Goal: Task Accomplishment & Management: Manage account settings

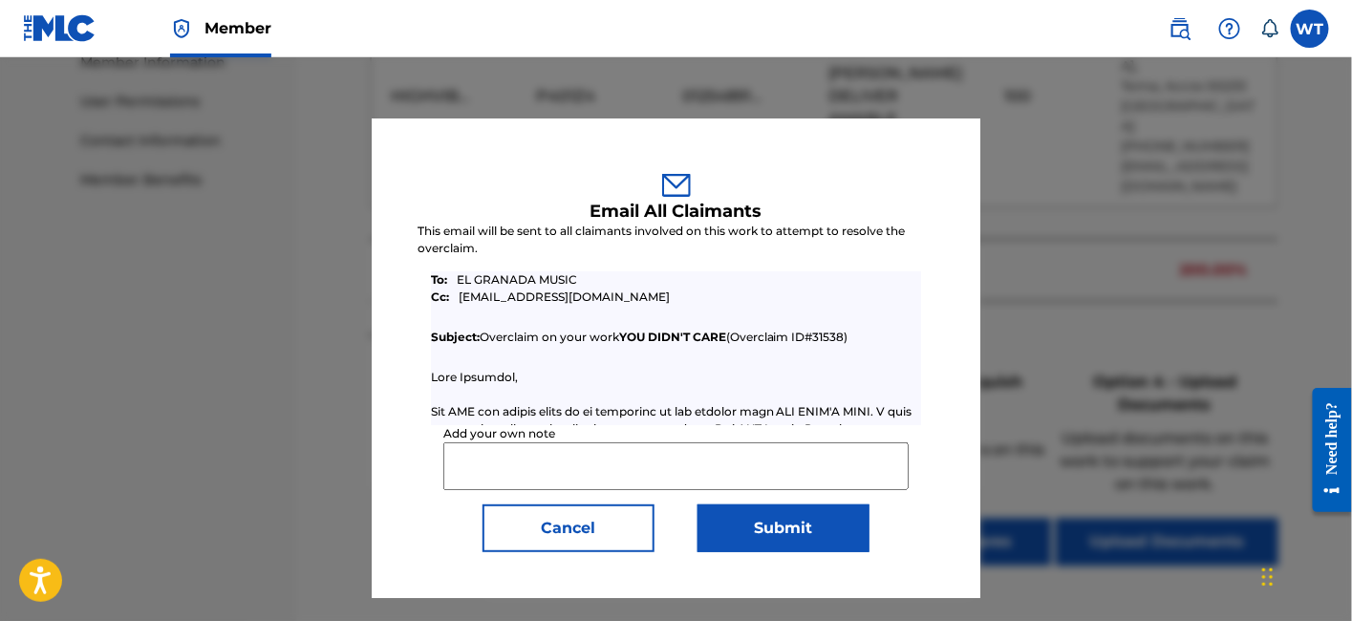
scroll to position [150, 0]
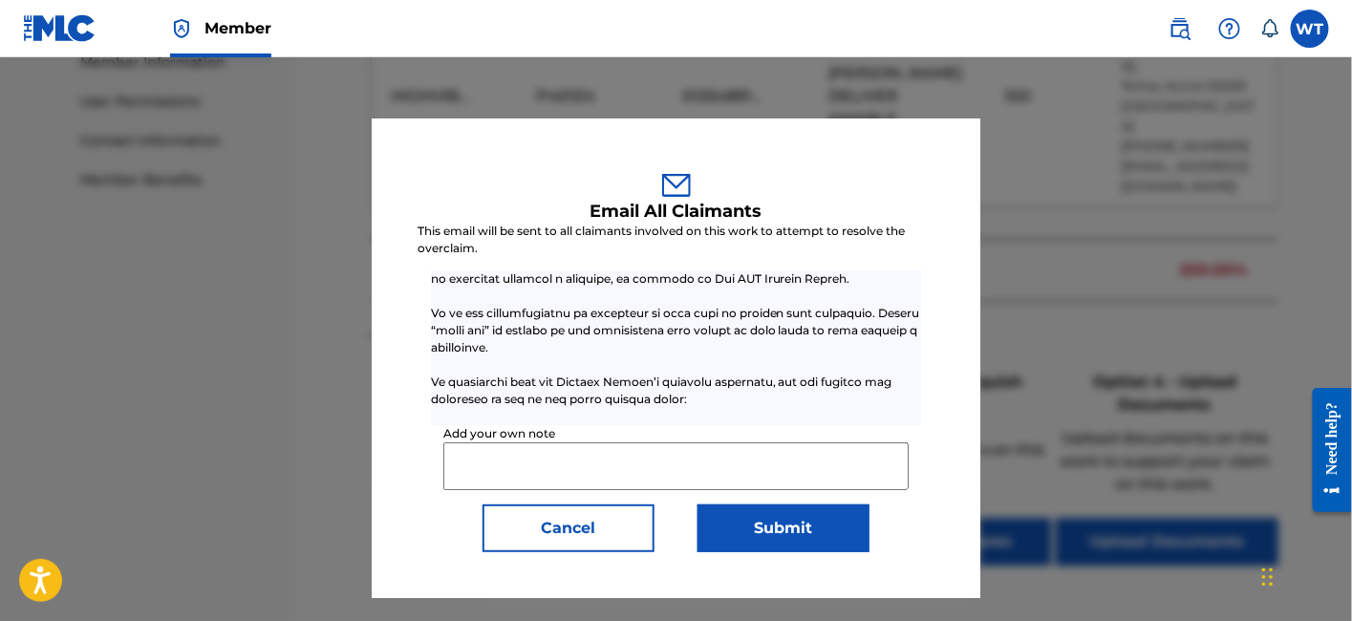
click at [581, 535] on button "Cancel" at bounding box center [569, 529] width 172 height 48
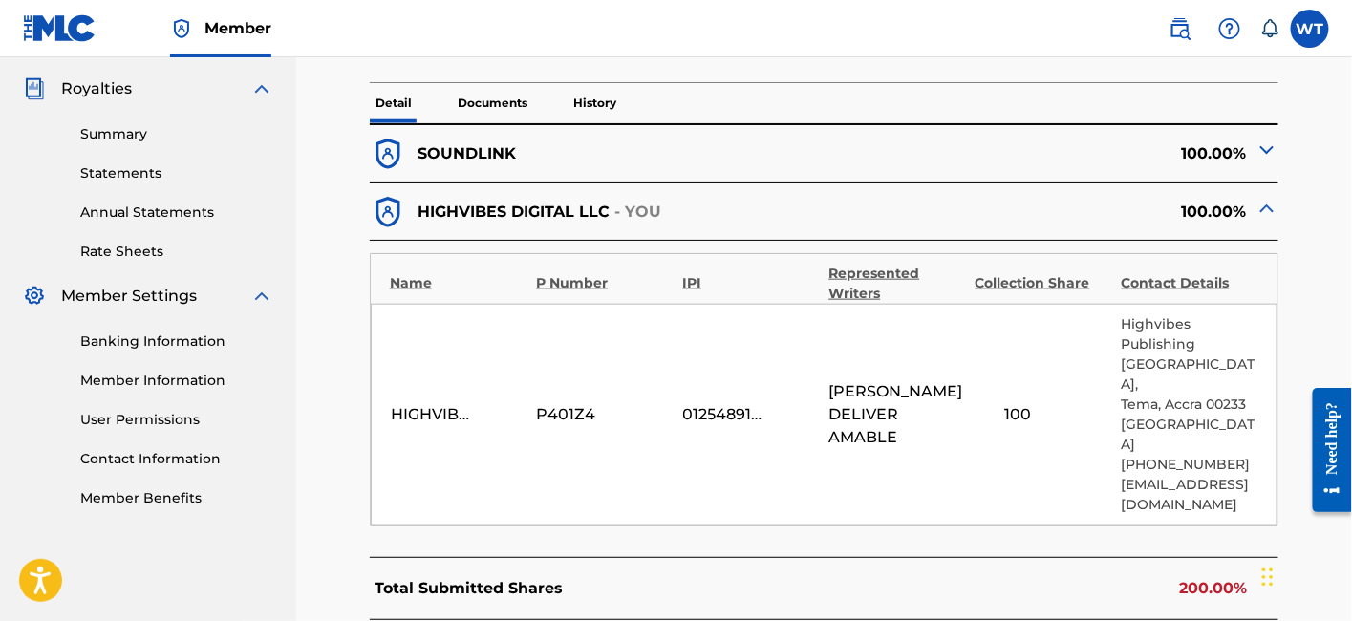
scroll to position [569, 0]
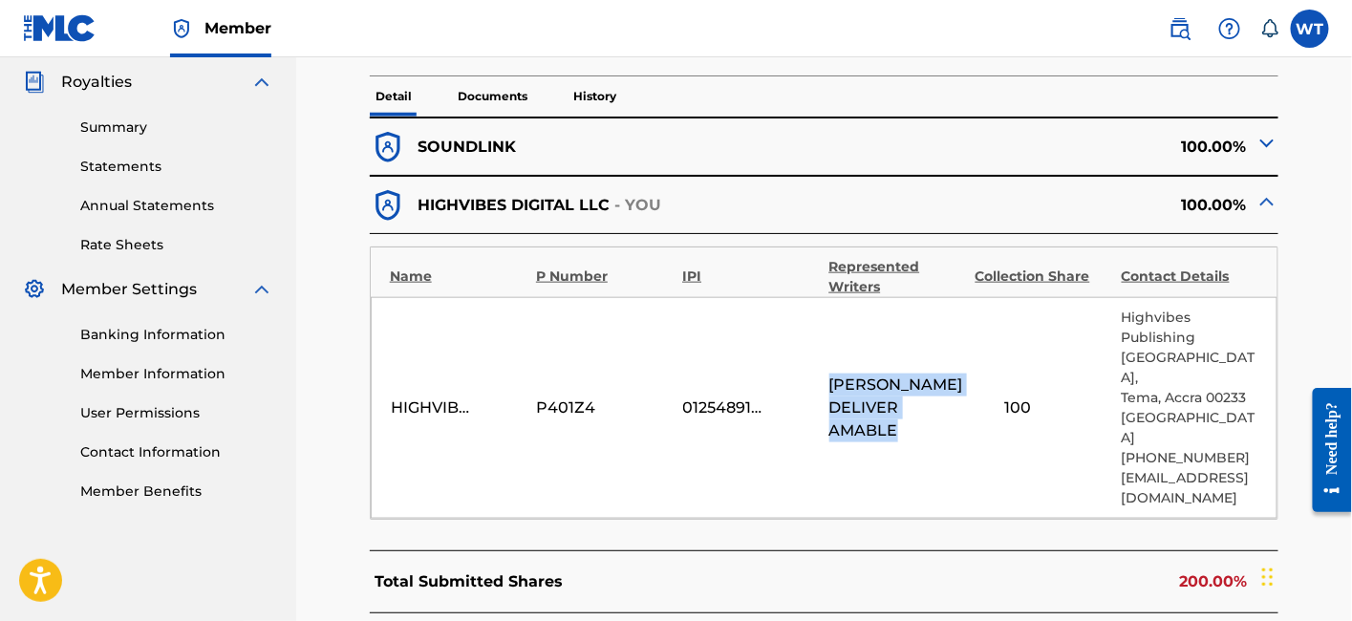
drag, startPoint x: 897, startPoint y: 424, endPoint x: 827, endPoint y: 385, distance: 80.8
click at [827, 385] on div "HIGHVIBES DIGITAL LLC P401Z4 01254891529 [PERSON_NAME] DELIVER AMABLE [STREET_A…" at bounding box center [824, 408] width 907 height 222
copy span "[PERSON_NAME] DELIVER AMABLE"
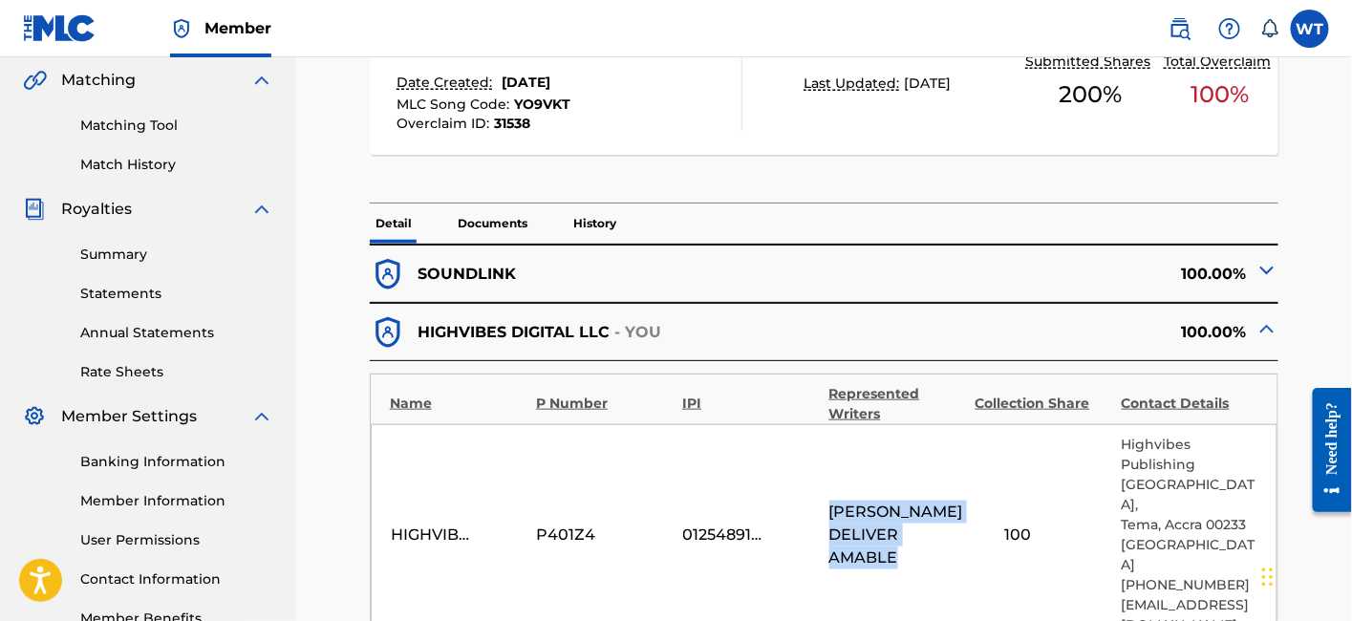
scroll to position [530, 0]
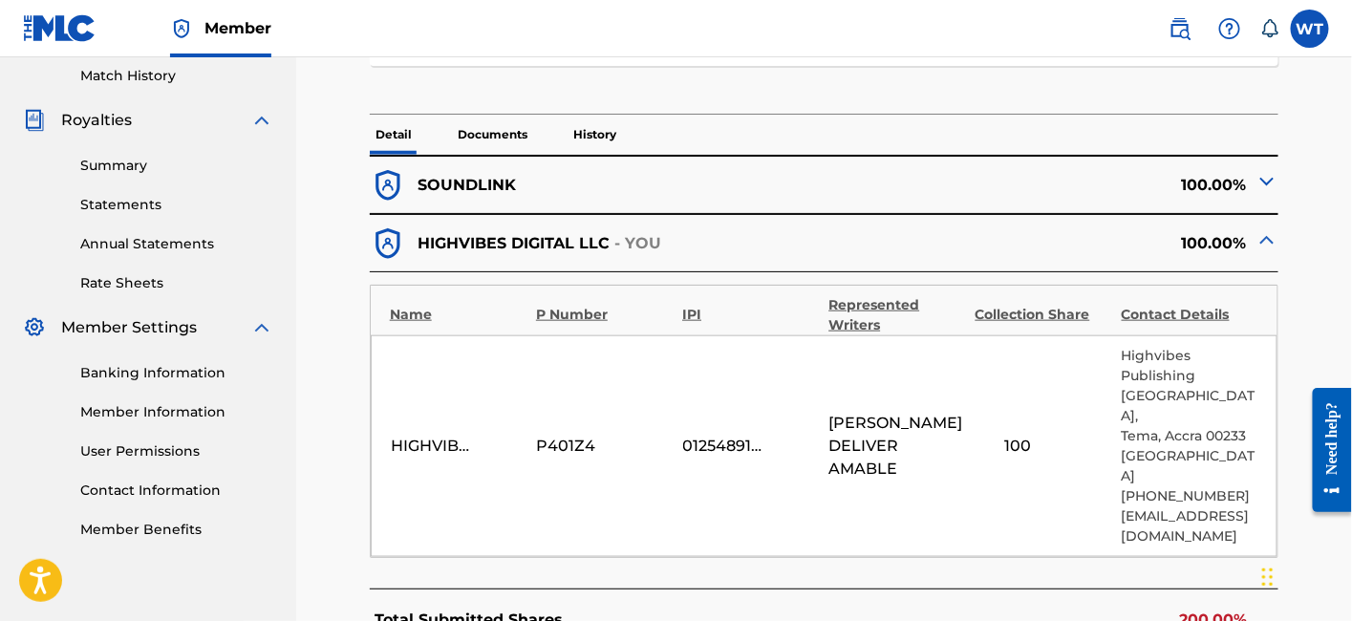
click at [1334, 111] on div "< Back YOU DIDN'T CARE - Overclaim Detail The Overclaims Tool enables Members t…" at bounding box center [824, 317] width 1056 height 1485
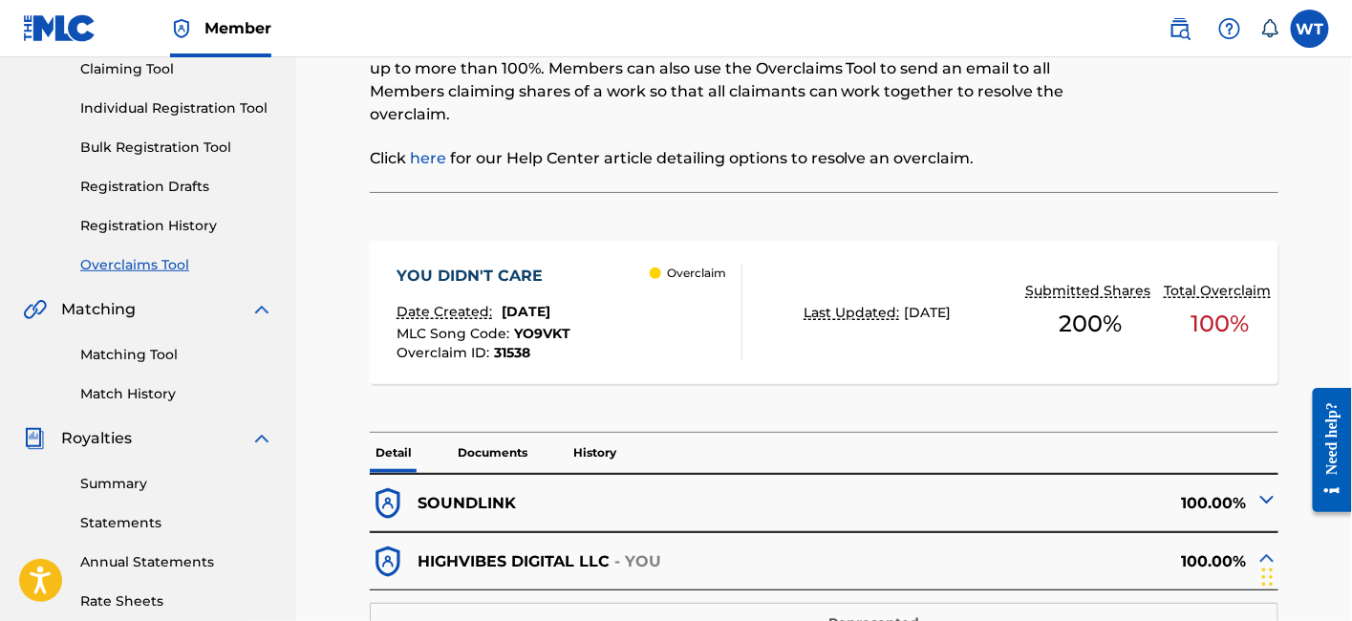
scroll to position [106, 0]
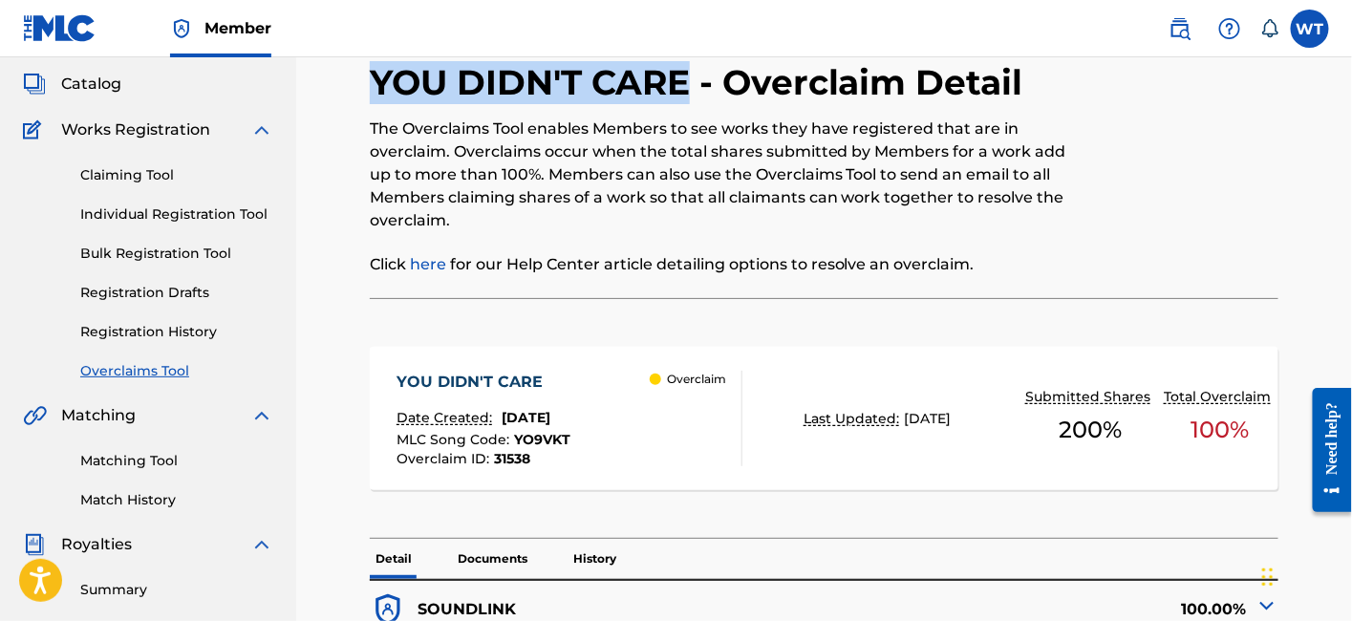
drag, startPoint x: 371, startPoint y: 82, endPoint x: 683, endPoint y: 83, distance: 312.5
click at [683, 83] on h2 "YOU DIDN'T CARE - Overclaim Detail" at bounding box center [701, 82] width 663 height 43
copy h2 "YOU DIDN'T CARE"
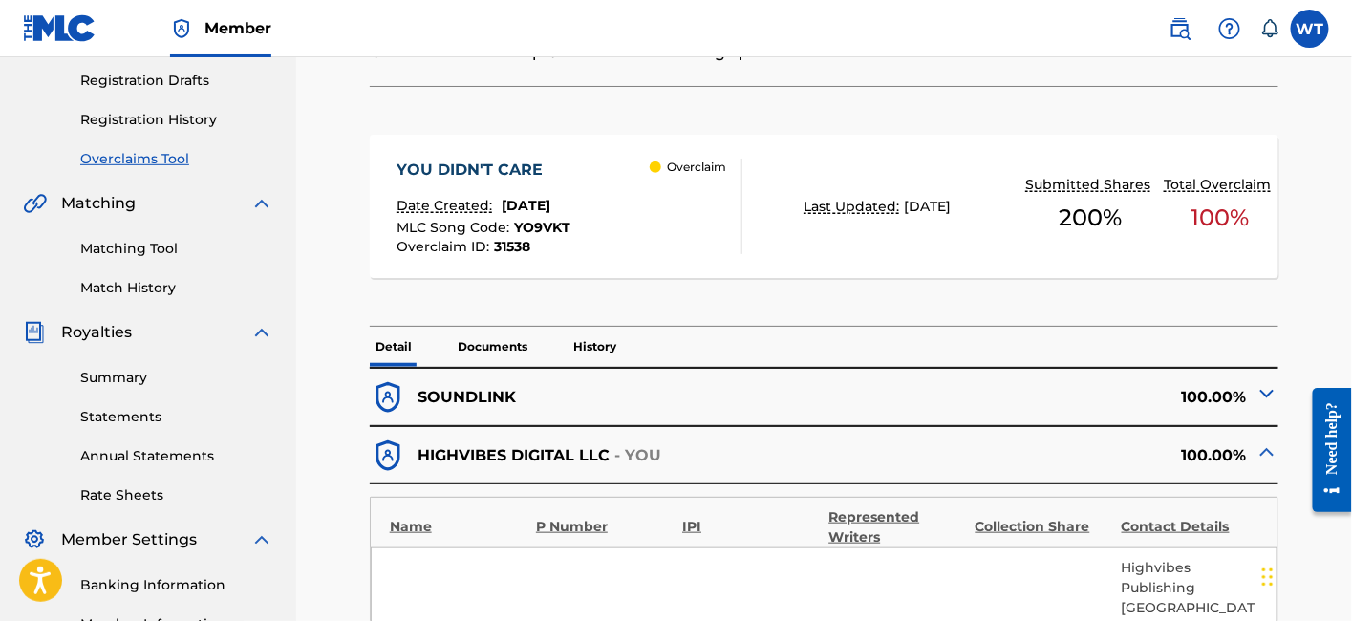
click at [561, 351] on div "Detail Documents History" at bounding box center [824, 347] width 909 height 40
click at [594, 349] on p "History" at bounding box center [595, 347] width 54 height 40
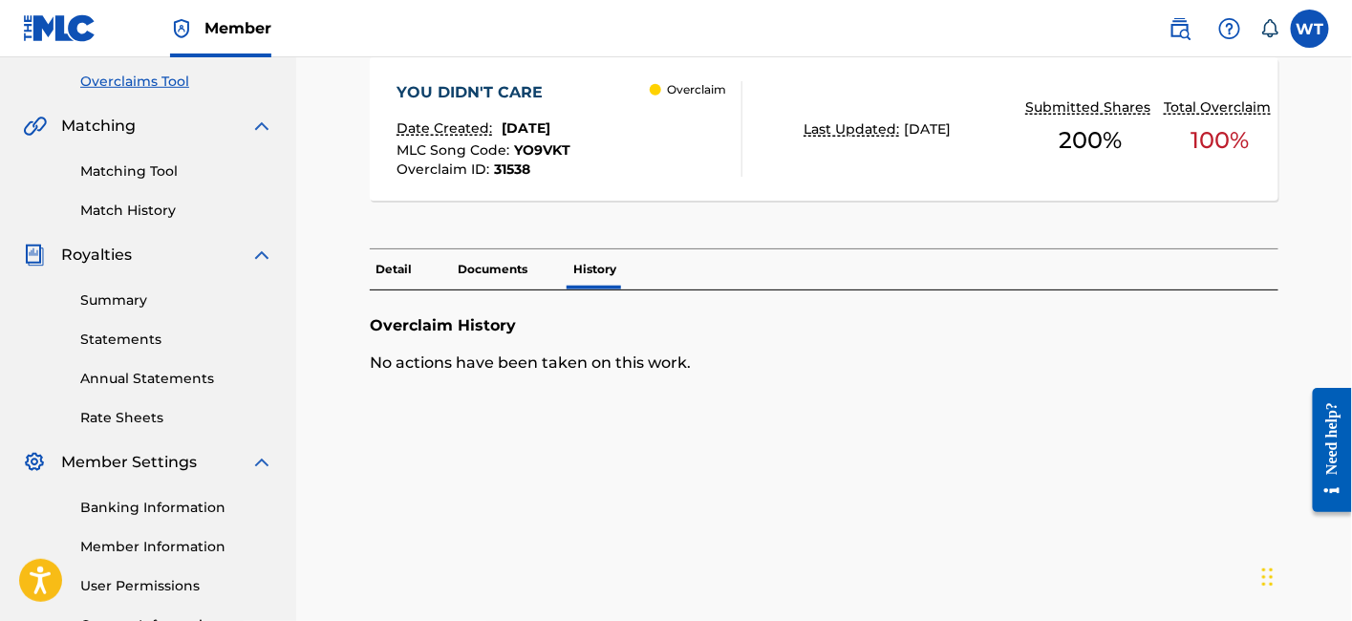
scroll to position [424, 0]
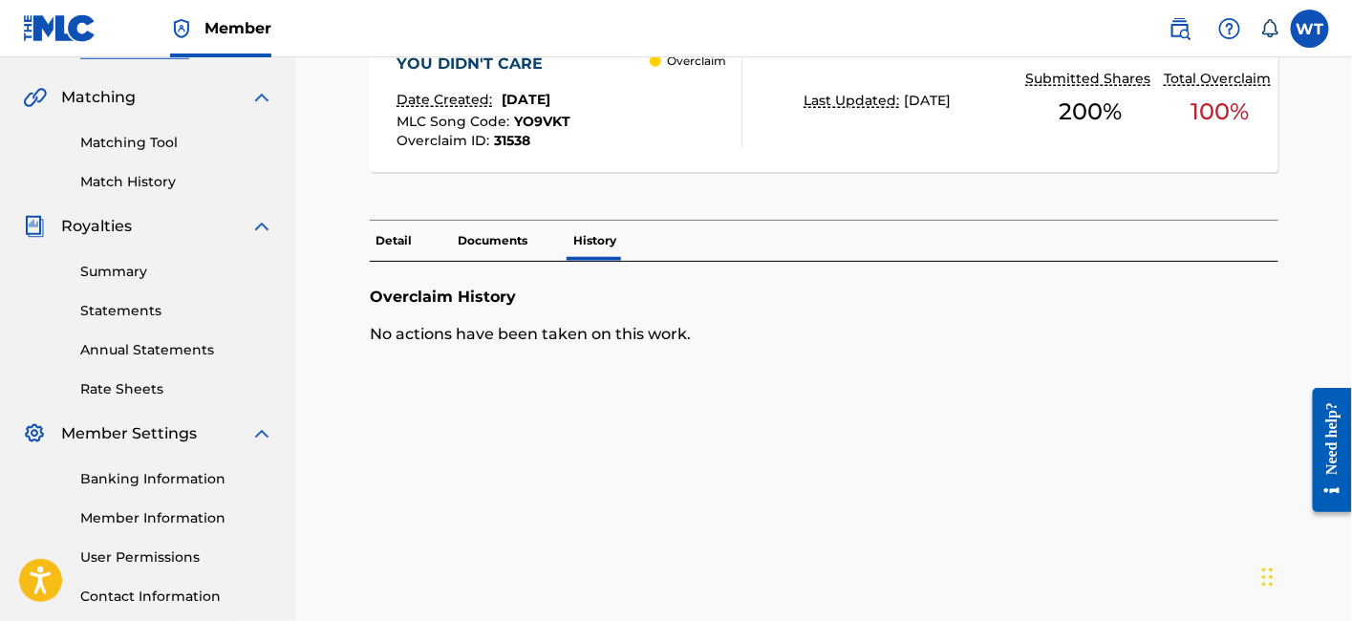
click at [502, 235] on p "Documents" at bounding box center [492, 241] width 81 height 40
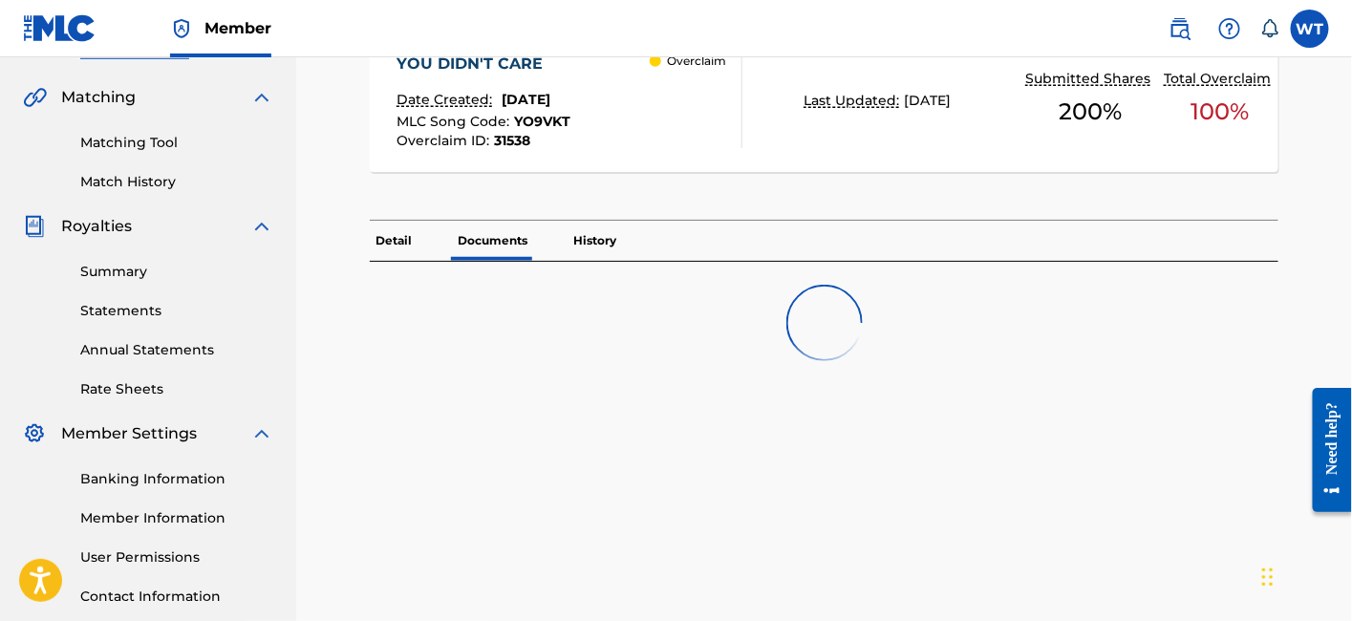
drag, startPoint x: 389, startPoint y: 252, endPoint x: 400, endPoint y: 249, distance: 11.8
click at [387, 249] on p "Detail" at bounding box center [394, 241] width 48 height 40
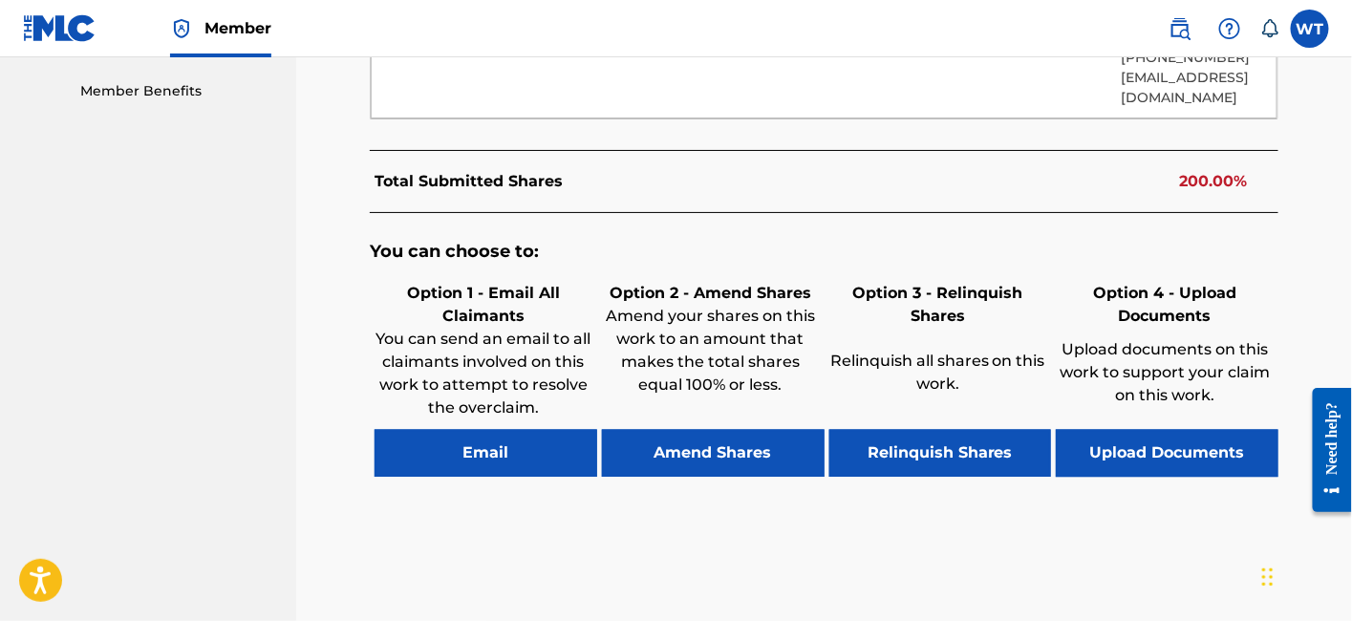
scroll to position [1056, 0]
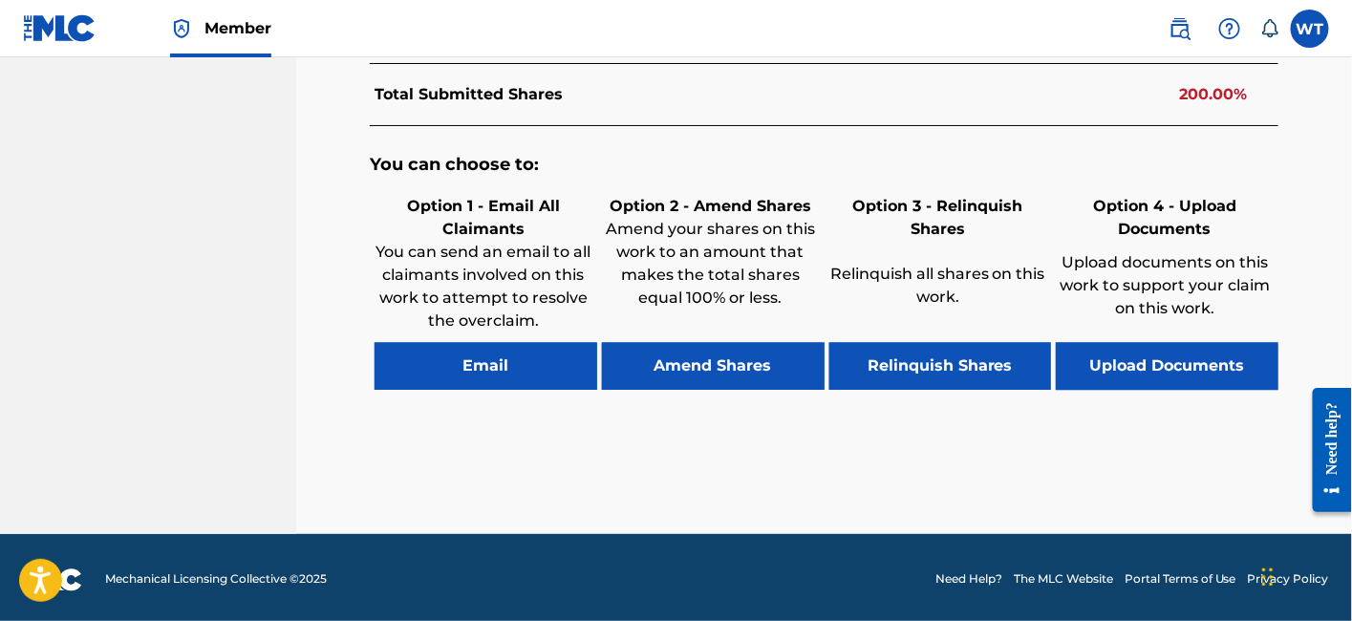
click at [513, 364] on button "Email" at bounding box center [486, 367] width 223 height 48
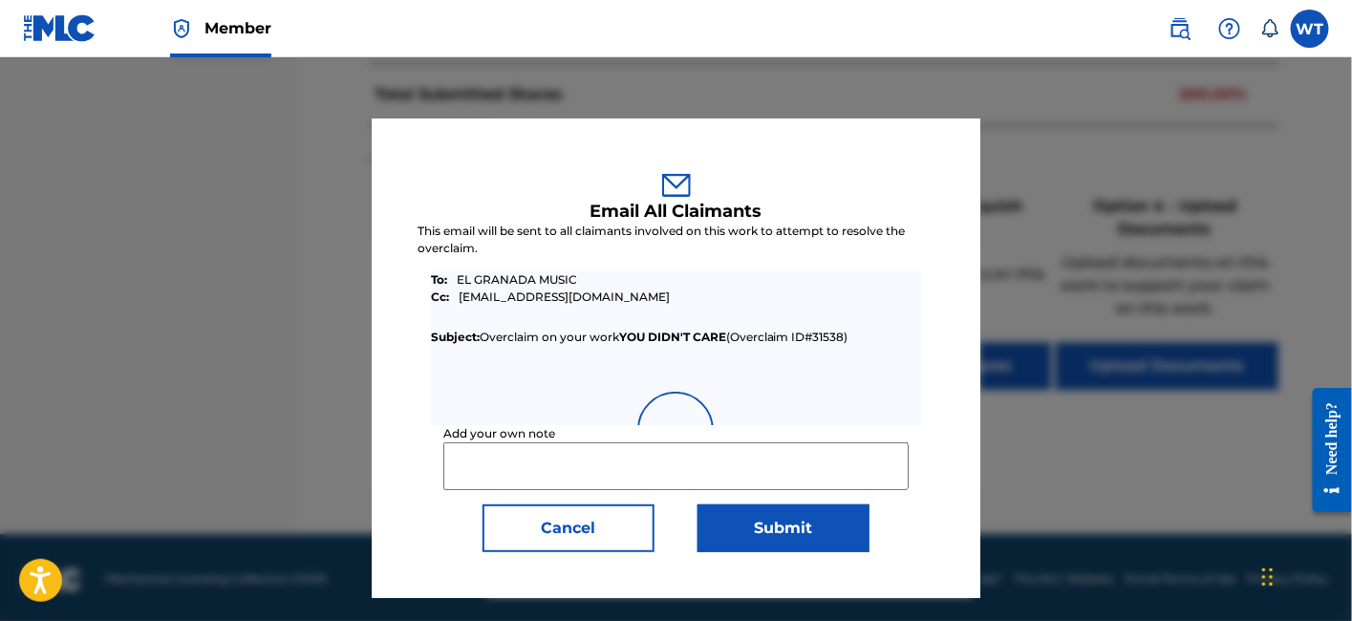
click at [531, 479] on input "Add your own note" at bounding box center [675, 466] width 465 height 48
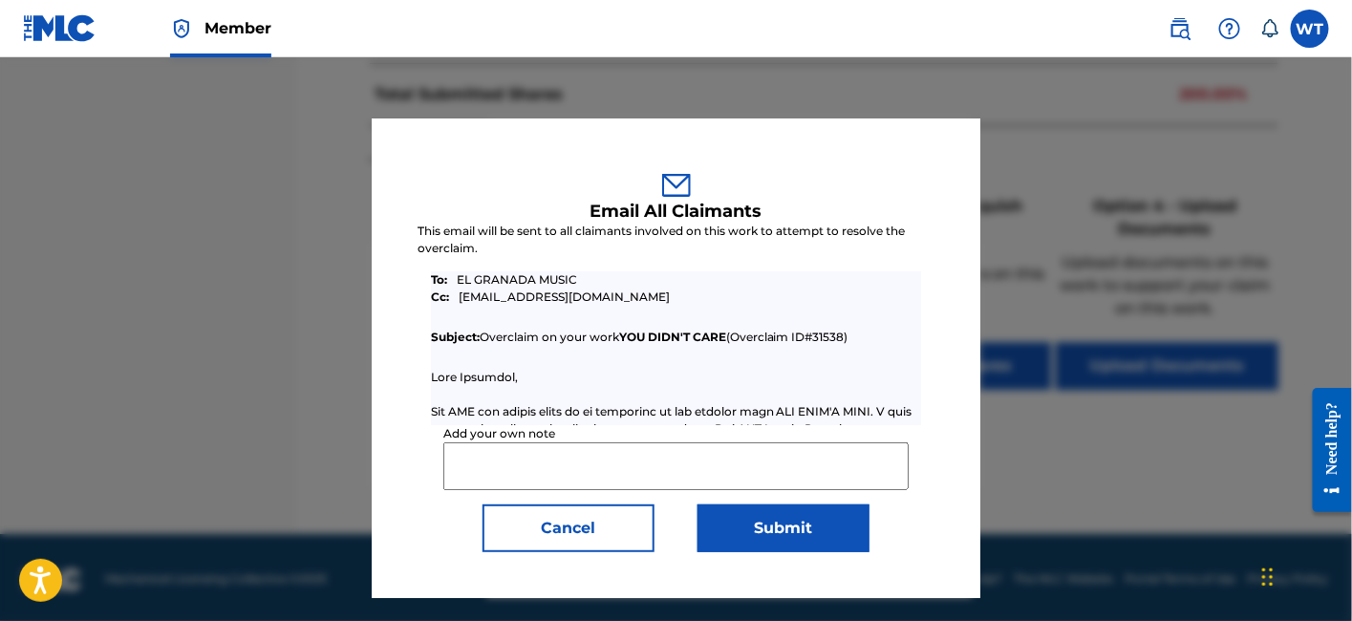
paste input "Hello, The rights holder has given HIGHVIBES full rights to claim publishing ro…"
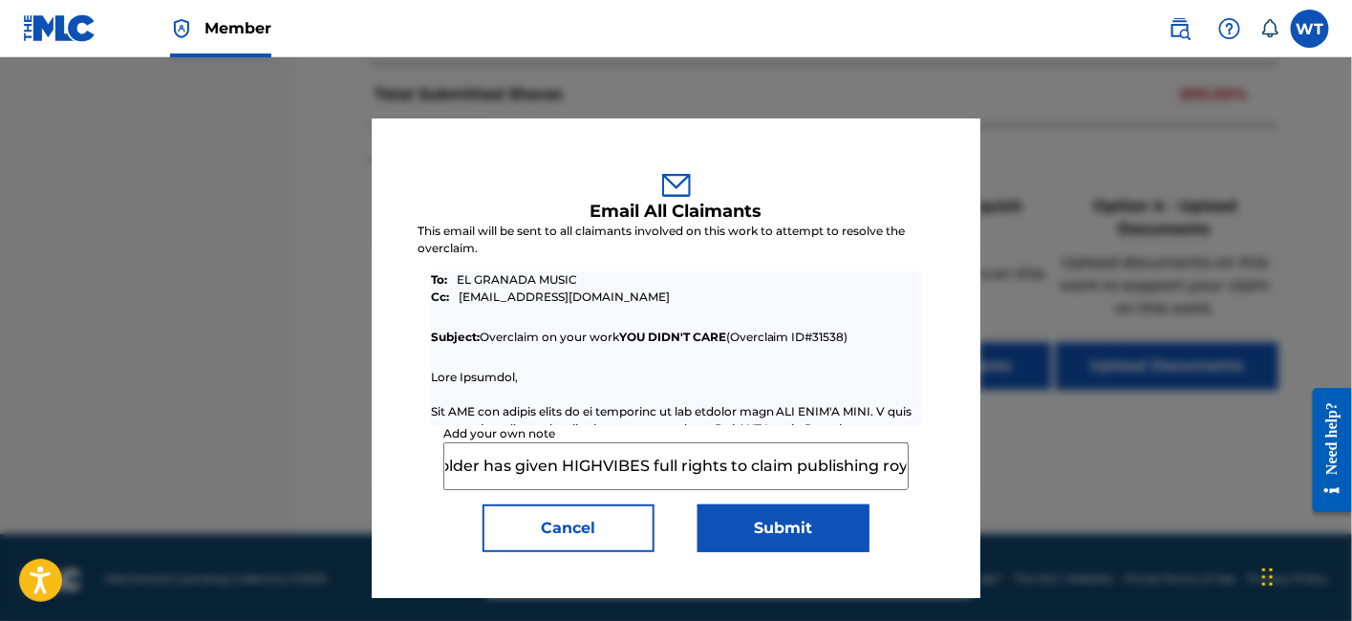
scroll to position [0, 0]
drag, startPoint x: 531, startPoint y: 471, endPoint x: 363, endPoint y: 463, distance: 168.4
click at [273, 458] on div "Email All Claimants This email will be sent to all claimants involved on this w…" at bounding box center [676, 339] width 1352 height 564
click at [566, 474] on input "Hello, The rights holder has given HIGHVIBES full rights to claim publishing ro…" at bounding box center [675, 466] width 465 height 48
click at [665, 469] on input "Hello, The rights holder has given HIGHVIBES full rights to claim publishing ro…" at bounding box center [675, 466] width 465 height 48
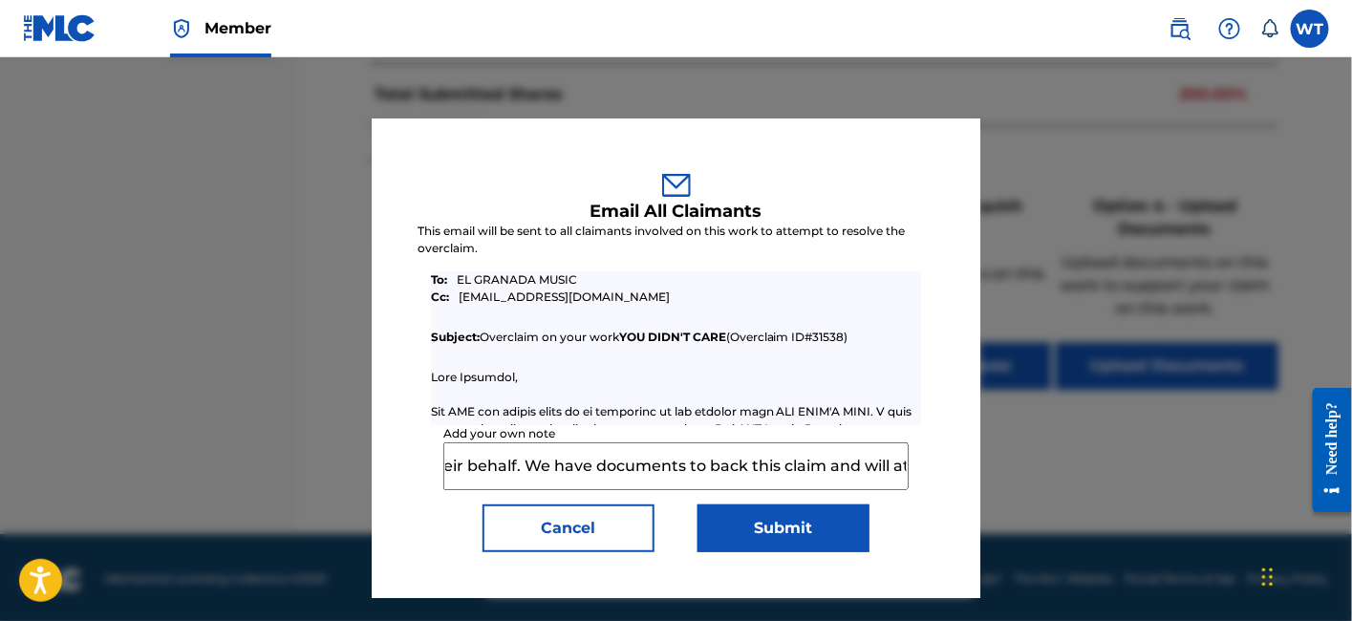
scroll to position [0, 736]
drag, startPoint x: 743, startPoint y: 470, endPoint x: 937, endPoint y: 492, distance: 195.2
click at [937, 492] on div "Email All Claimants This email will be sent to all claimants involved on this w…" at bounding box center [676, 359] width 609 height 480
click at [720, 457] on input "Hello, The rights holder has given HIGHVIBES full rights to claim publishing ro…" at bounding box center [675, 466] width 465 height 48
drag, startPoint x: 835, startPoint y: 457, endPoint x: 1002, endPoint y: 479, distance: 167.7
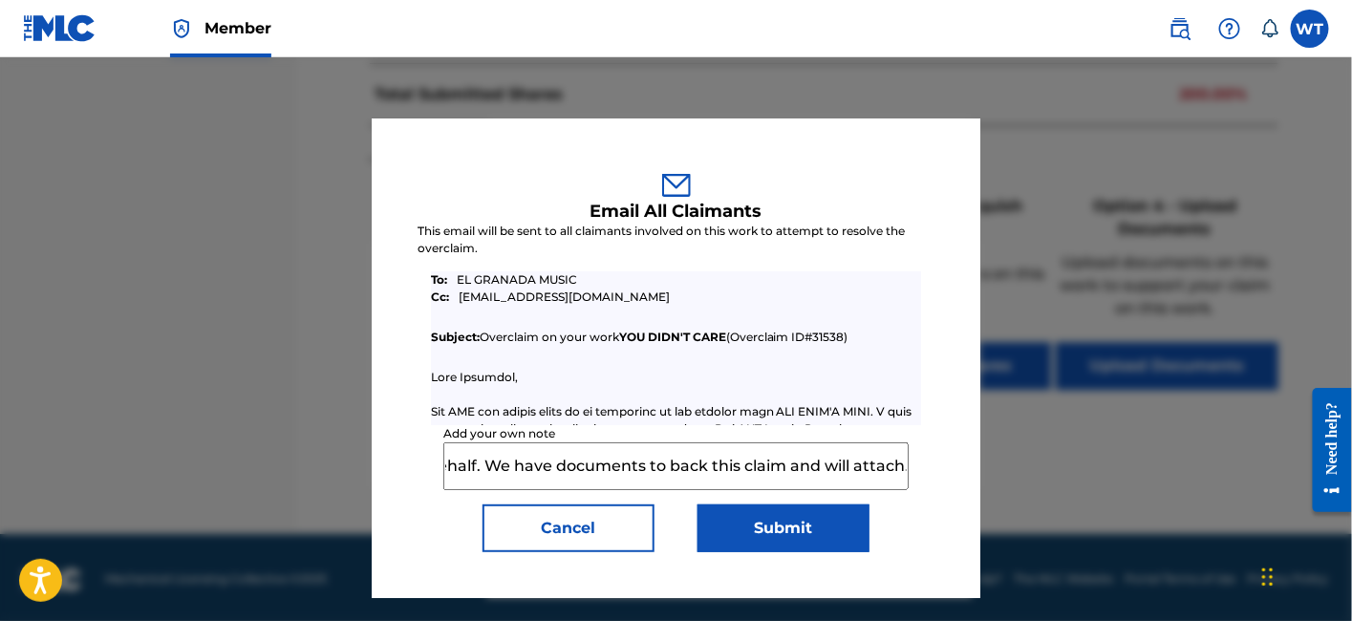
click at [1002, 479] on div "Email All Claimants This email will be sent to all claimants involved on this w…" at bounding box center [676, 339] width 1352 height 564
click at [879, 470] on input "Hello, The rights holder has given HIGHVIBES full rights to claim publishing ro…" at bounding box center [675, 466] width 465 height 48
type input "Hello, The rights holder has given HIGHVIBES full rights to claim publishing ro…"
click at [614, 530] on button "Cancel" at bounding box center [569, 529] width 172 height 48
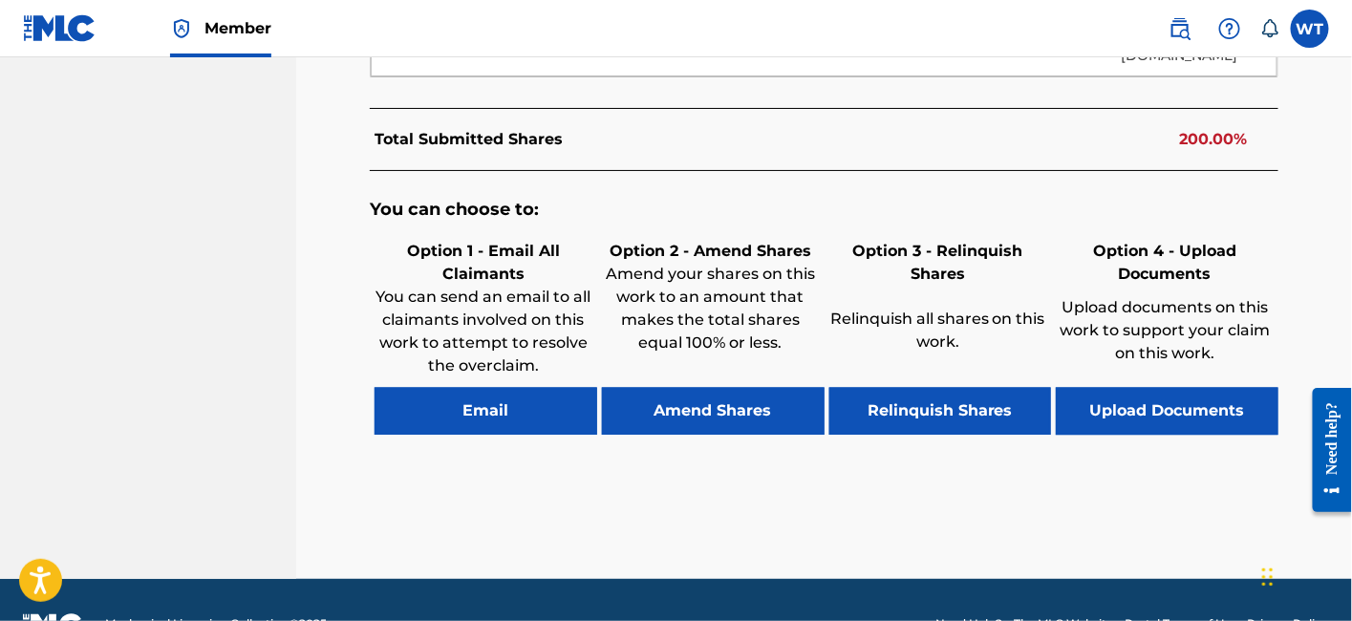
scroll to position [1056, 0]
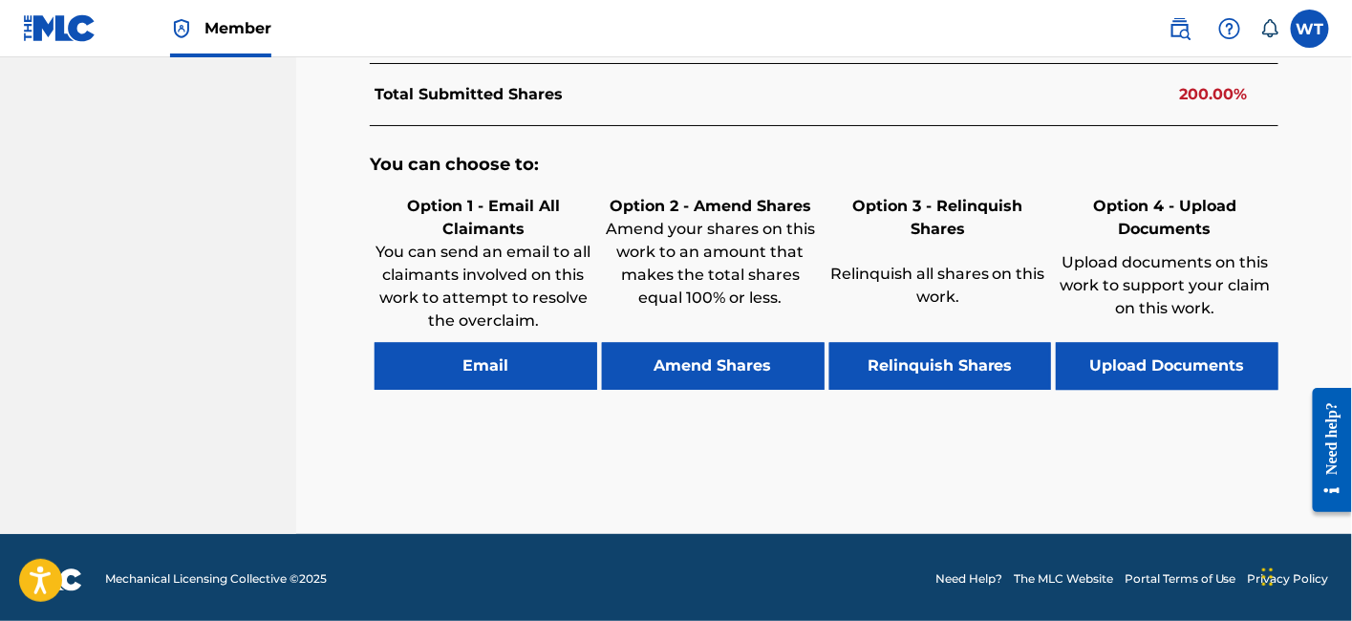
click at [947, 361] on button "Relinquish Shares" at bounding box center [941, 367] width 223 height 48
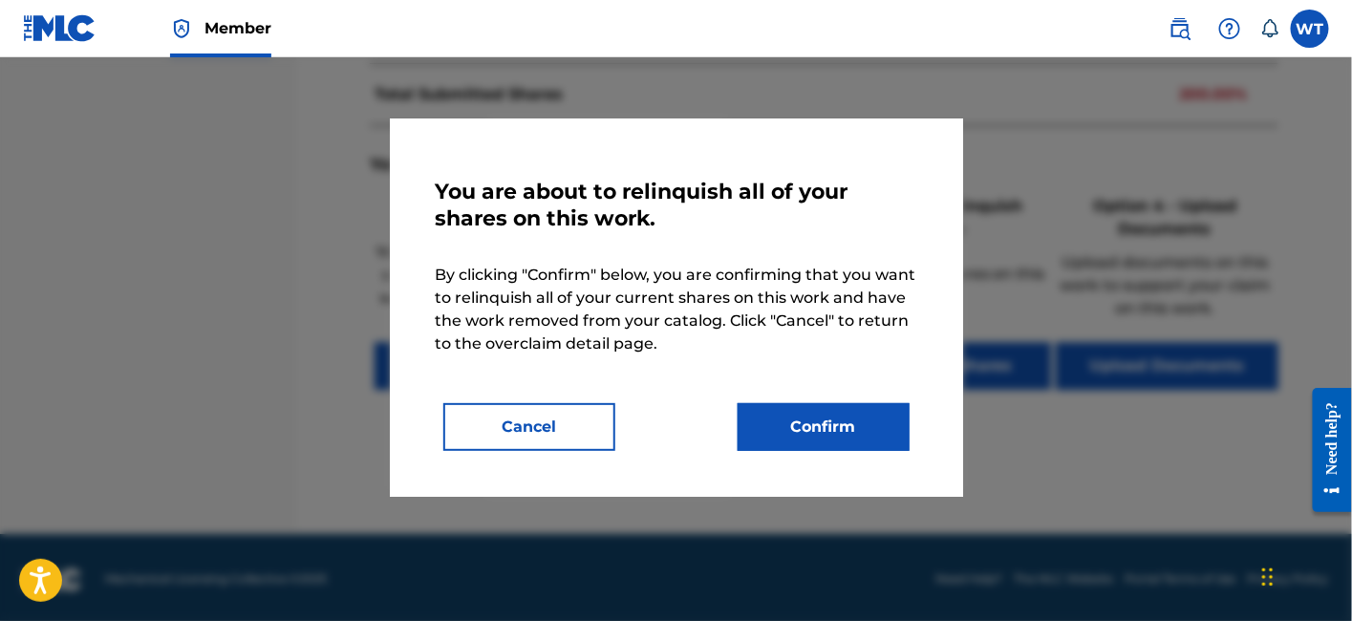
click at [834, 414] on button "Confirm" at bounding box center [824, 427] width 172 height 48
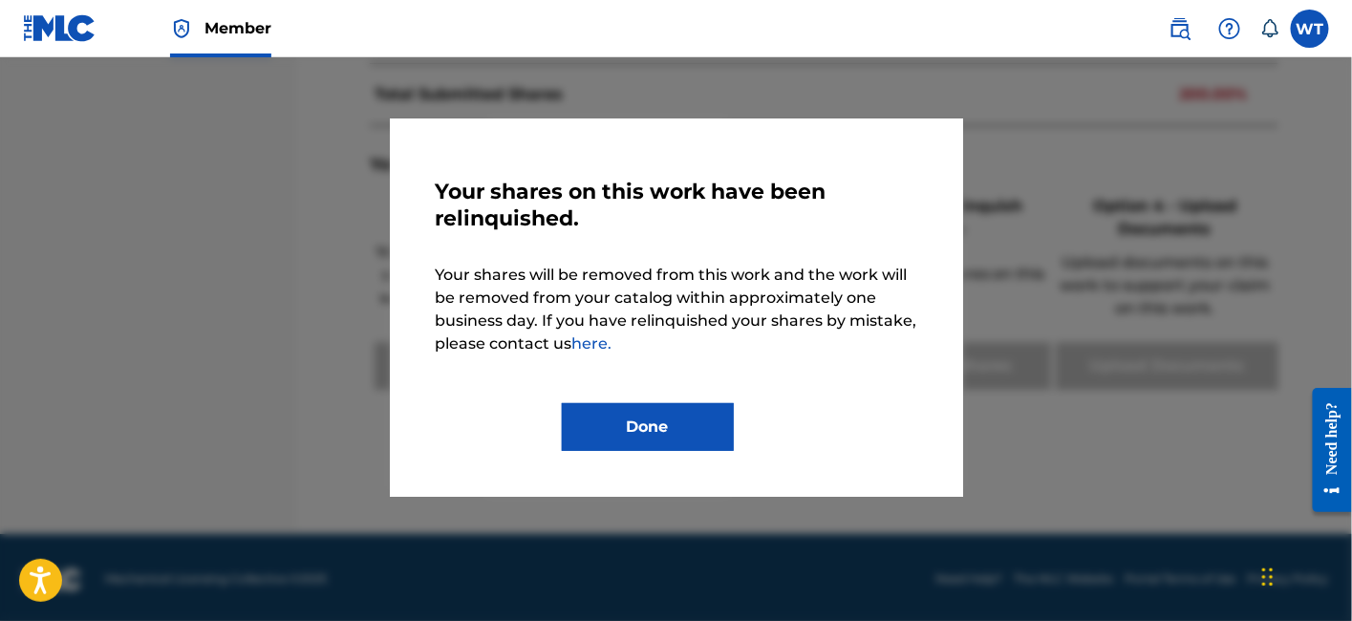
click at [658, 433] on button "Done" at bounding box center [648, 427] width 172 height 48
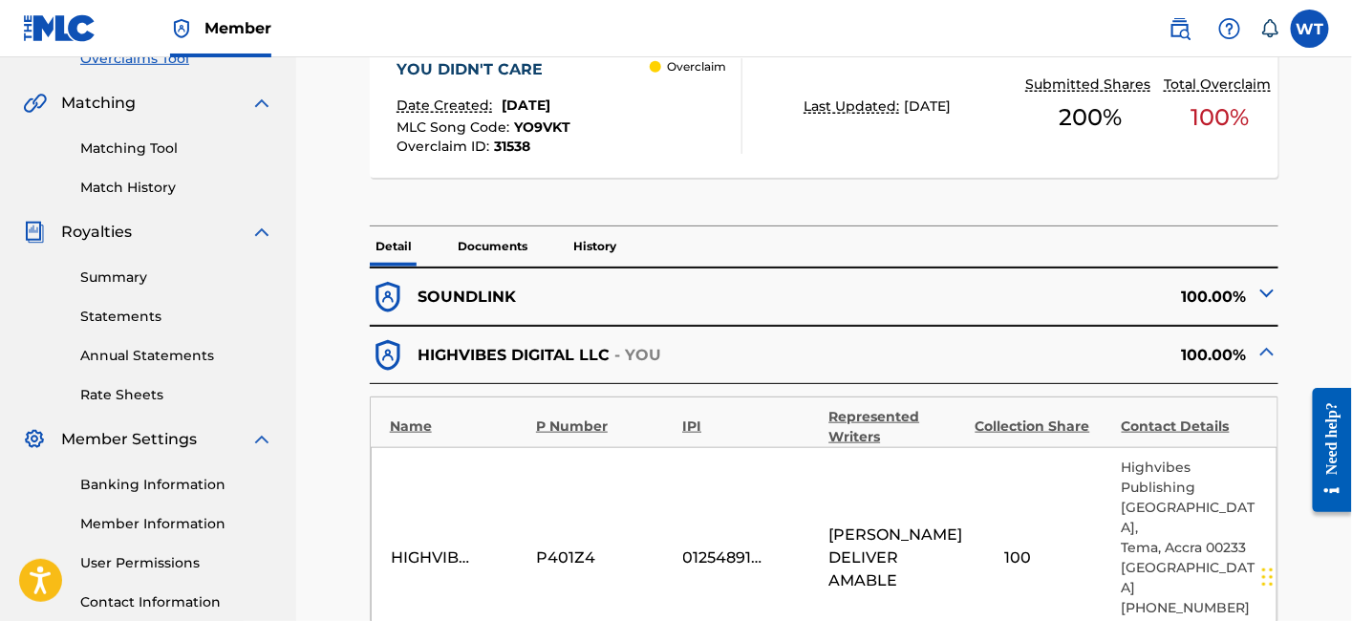
scroll to position [0, 0]
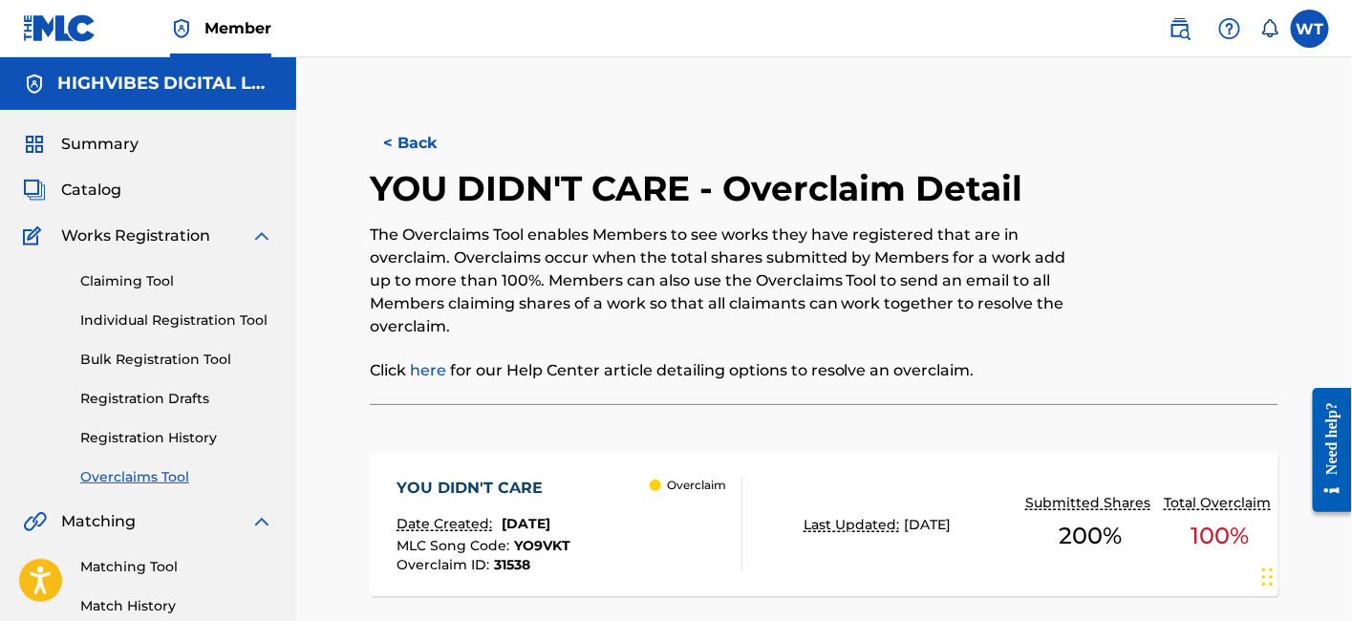
click at [429, 145] on button "< Back" at bounding box center [427, 143] width 115 height 48
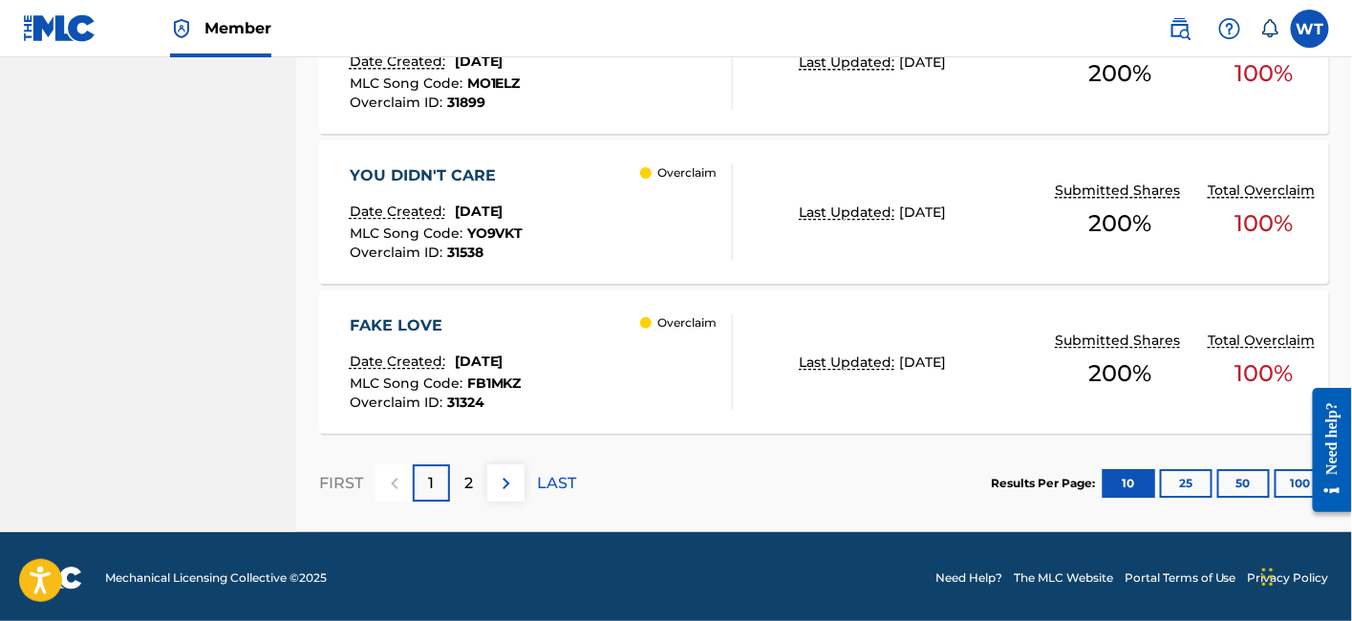
scroll to position [1688, 0]
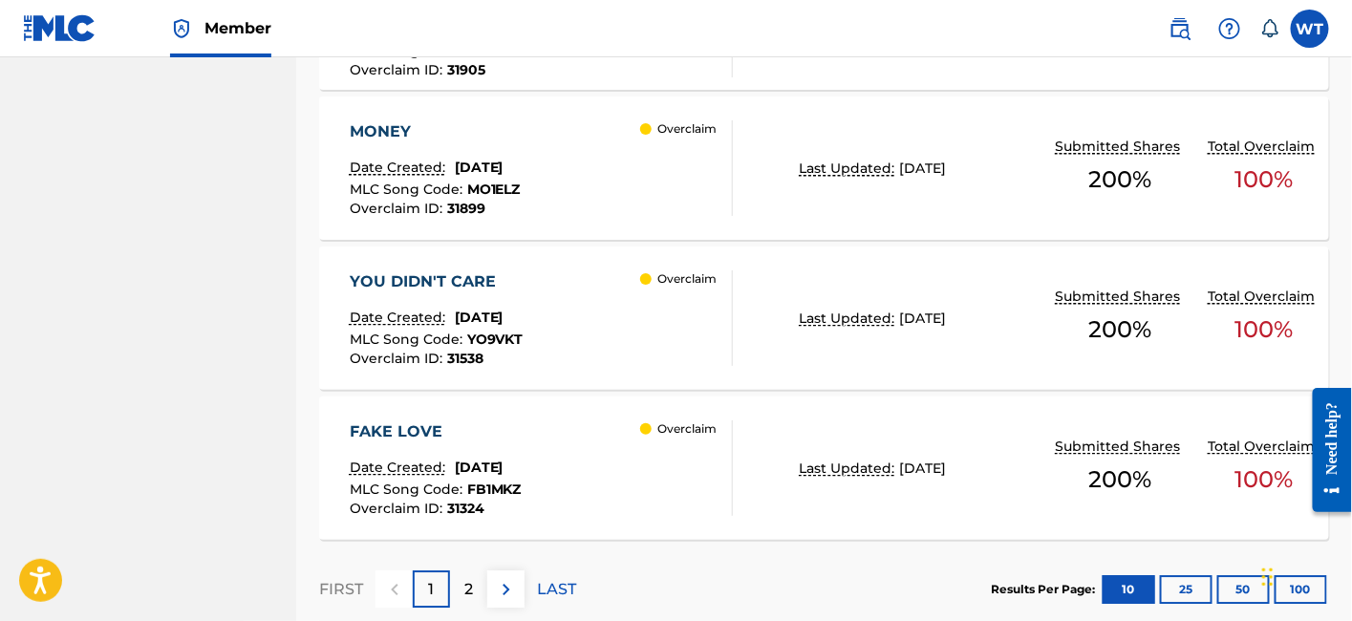
click at [622, 208] on div "MONEY Date Created: [DATE] MLC Song Code : MO1ELZ Overclaim ID : 31899 Overclaim" at bounding box center [542, 168] width 384 height 96
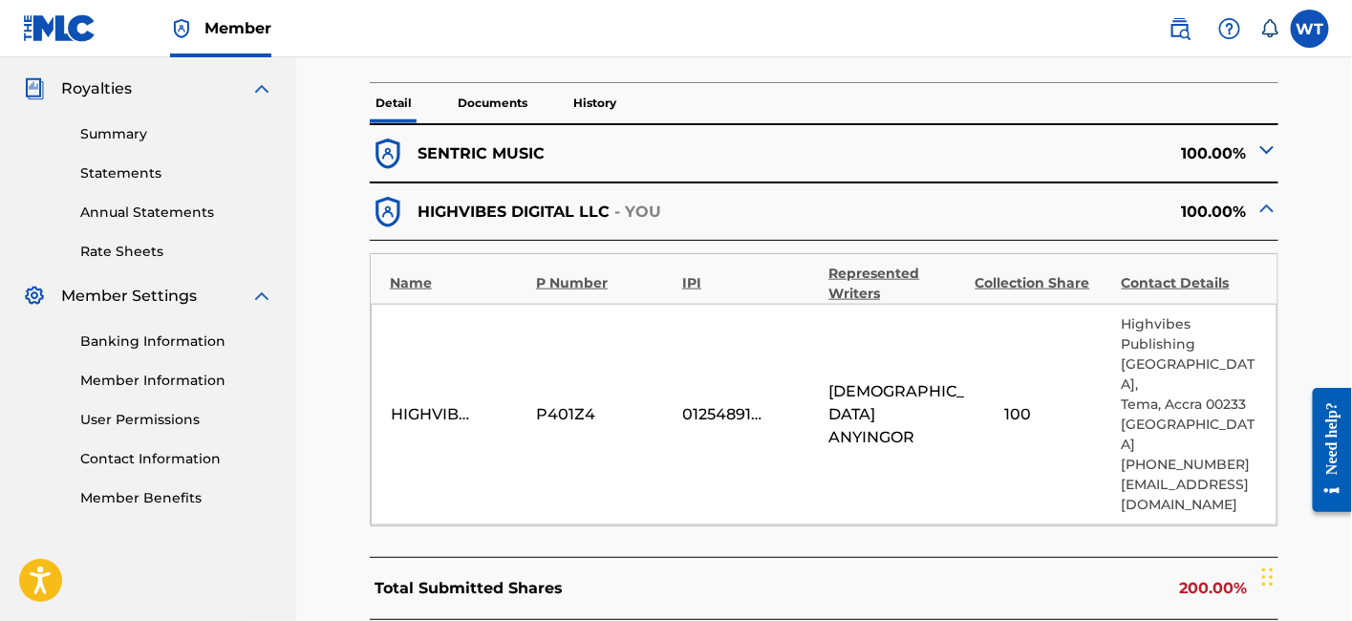
scroll to position [530, 0]
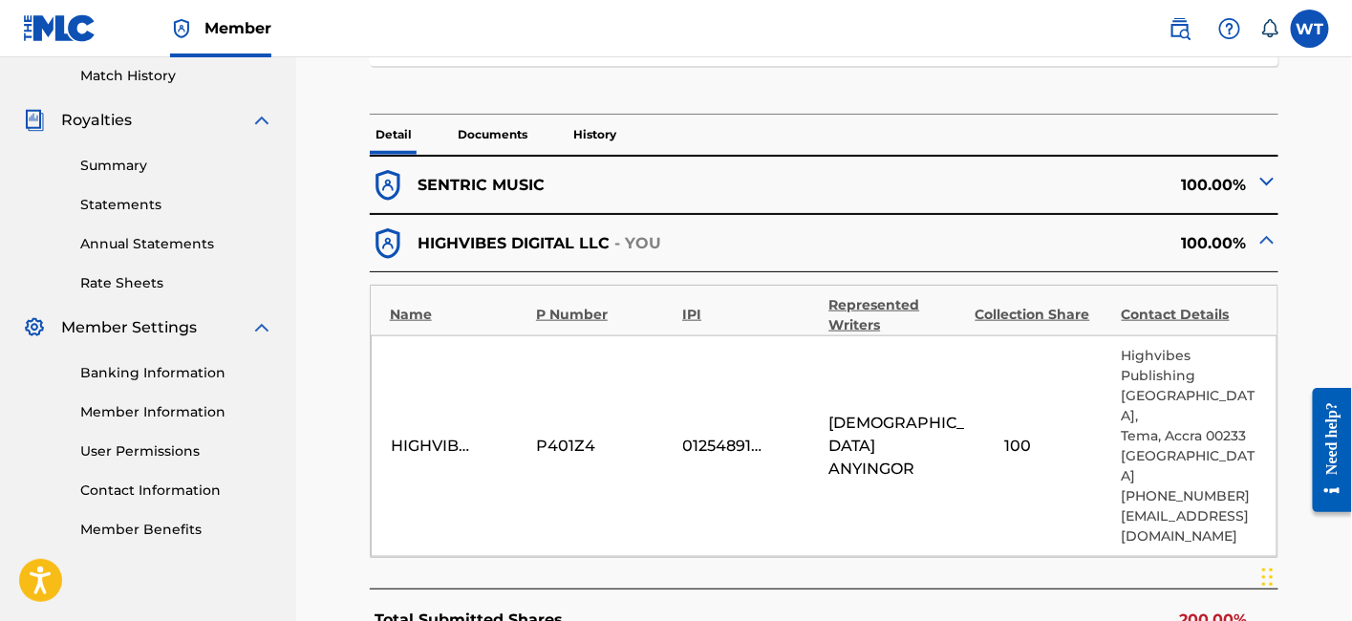
click at [594, 138] on p "History" at bounding box center [595, 135] width 54 height 40
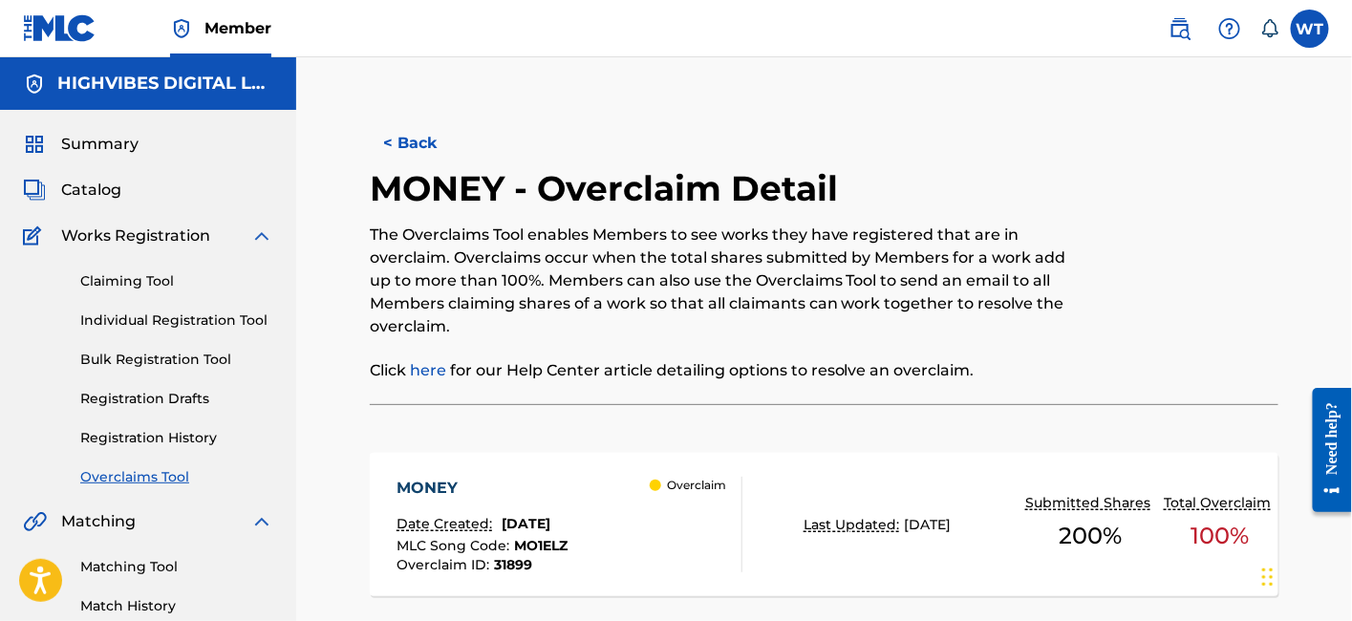
click at [395, 128] on button "< Back" at bounding box center [427, 143] width 115 height 48
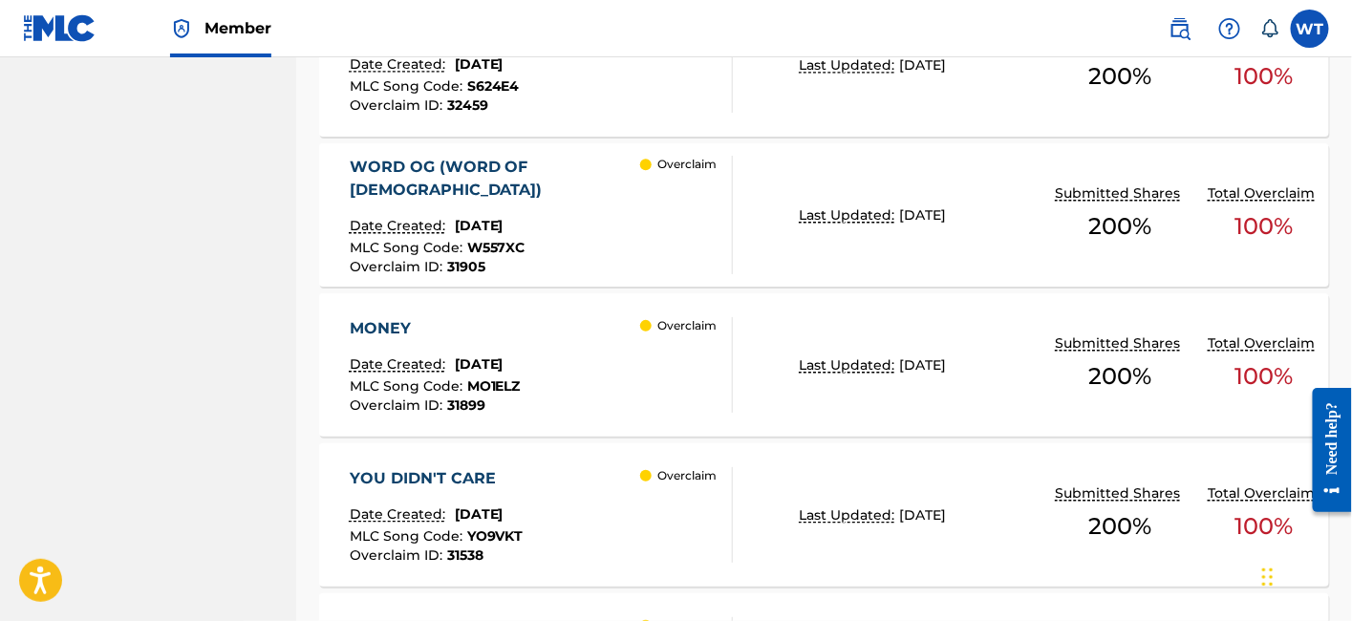
scroll to position [1476, 0]
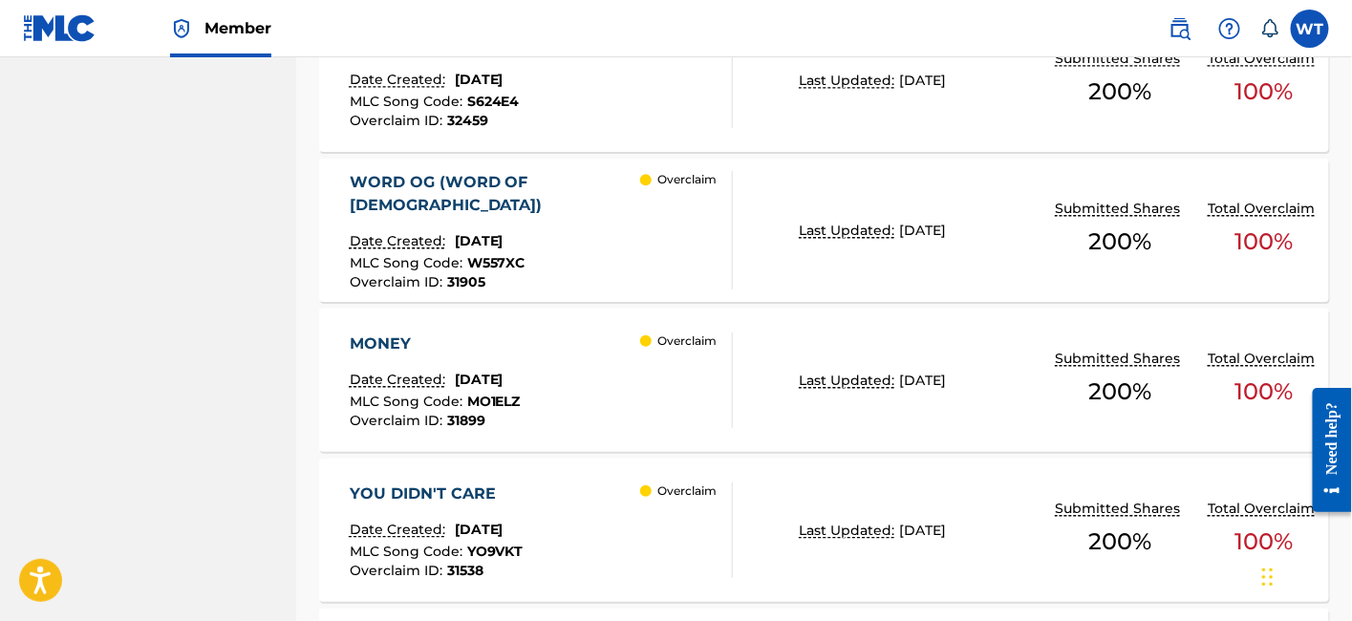
click at [622, 222] on div "WORD OG (WORD OF [DEMOGRAPHIC_DATA]) Date Created: [DATE] MLC Song Code : W557X…" at bounding box center [542, 230] width 384 height 119
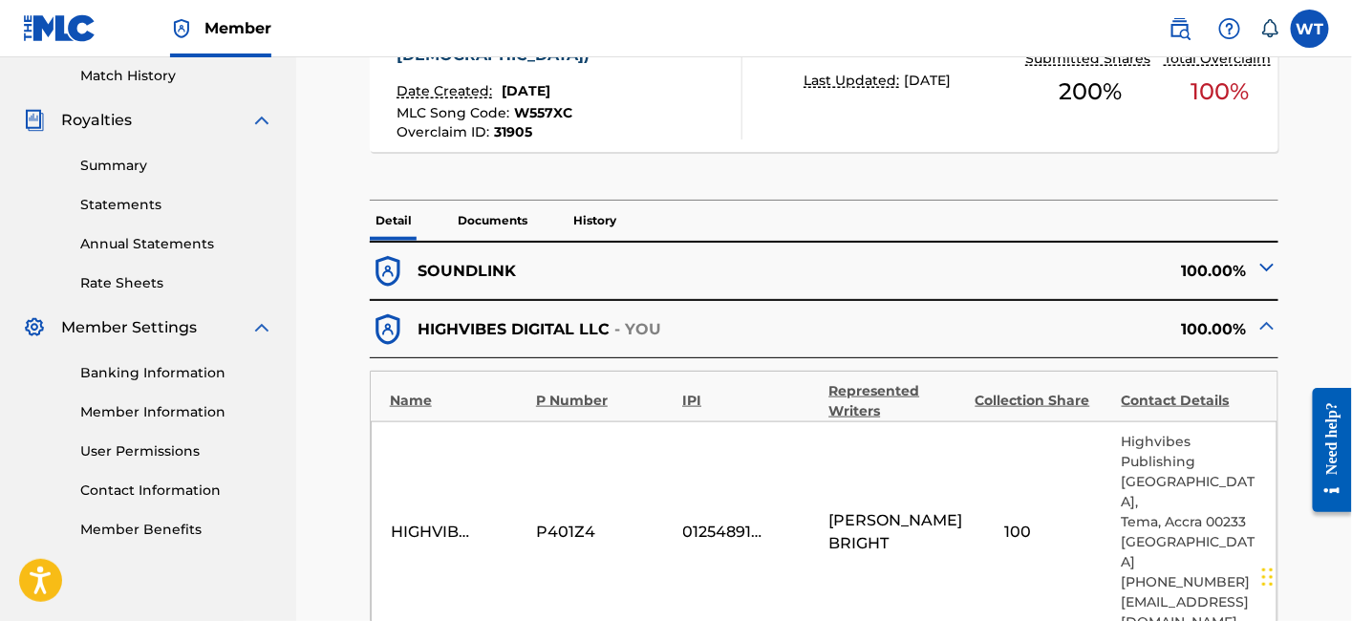
scroll to position [424, 0]
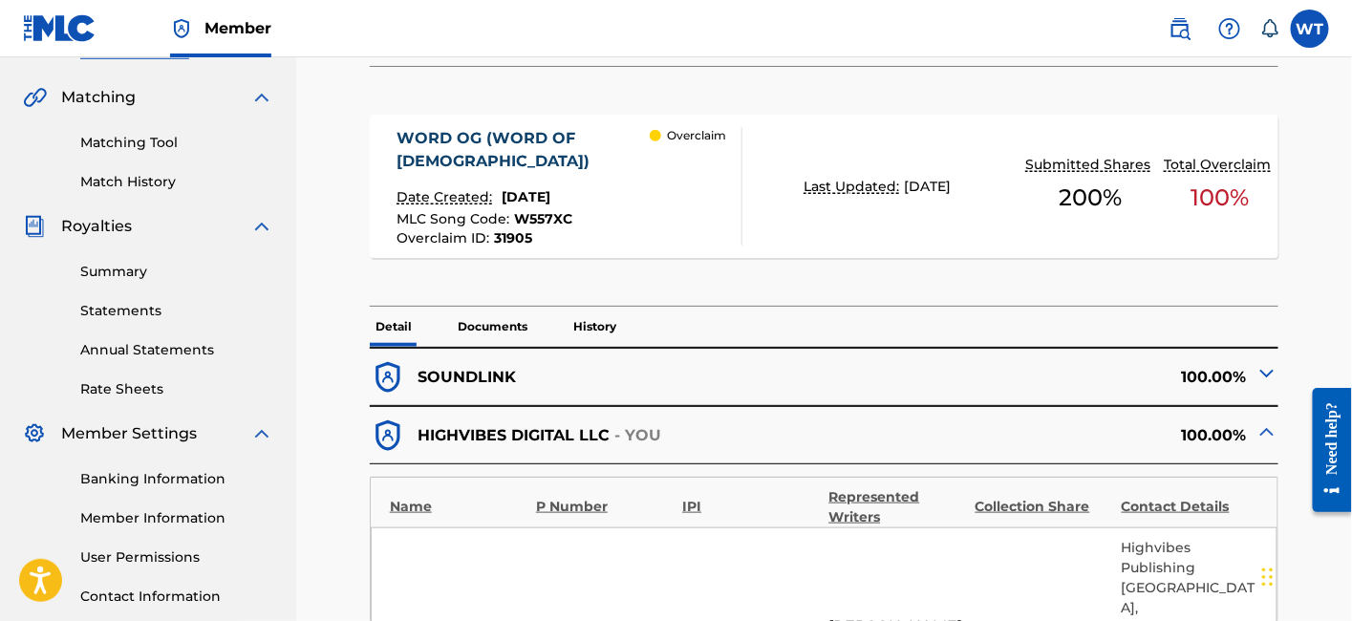
click at [585, 307] on p "History" at bounding box center [595, 327] width 54 height 40
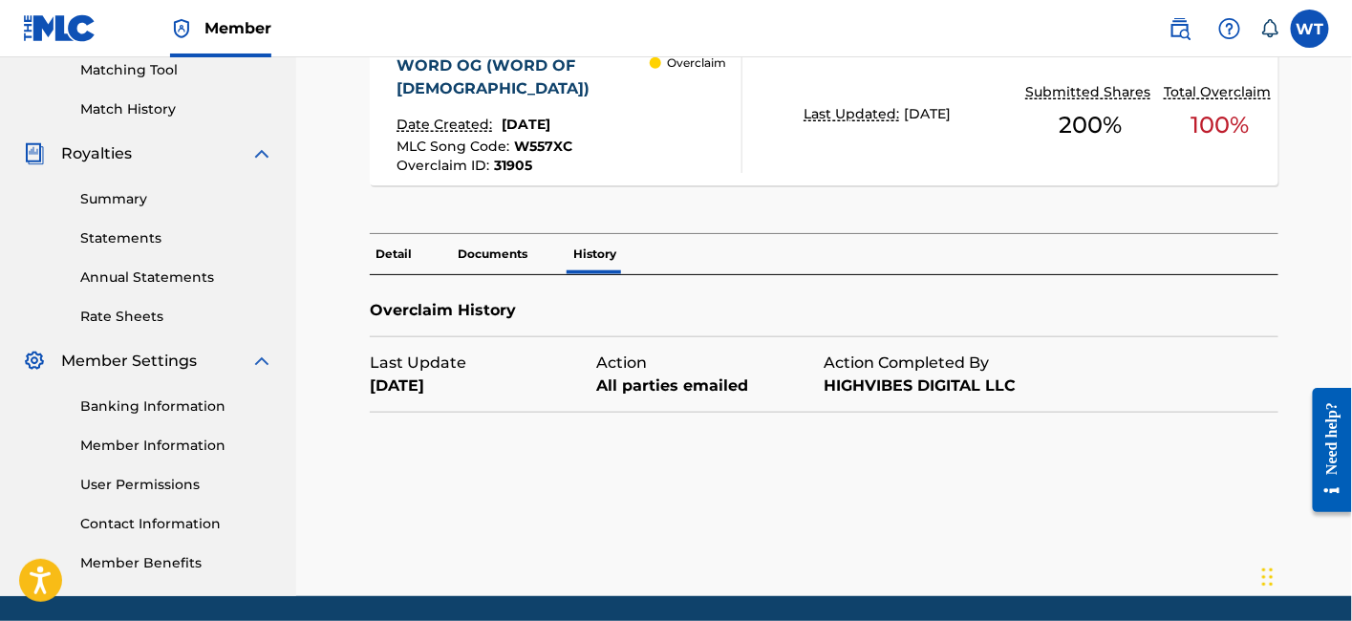
scroll to position [530, 0]
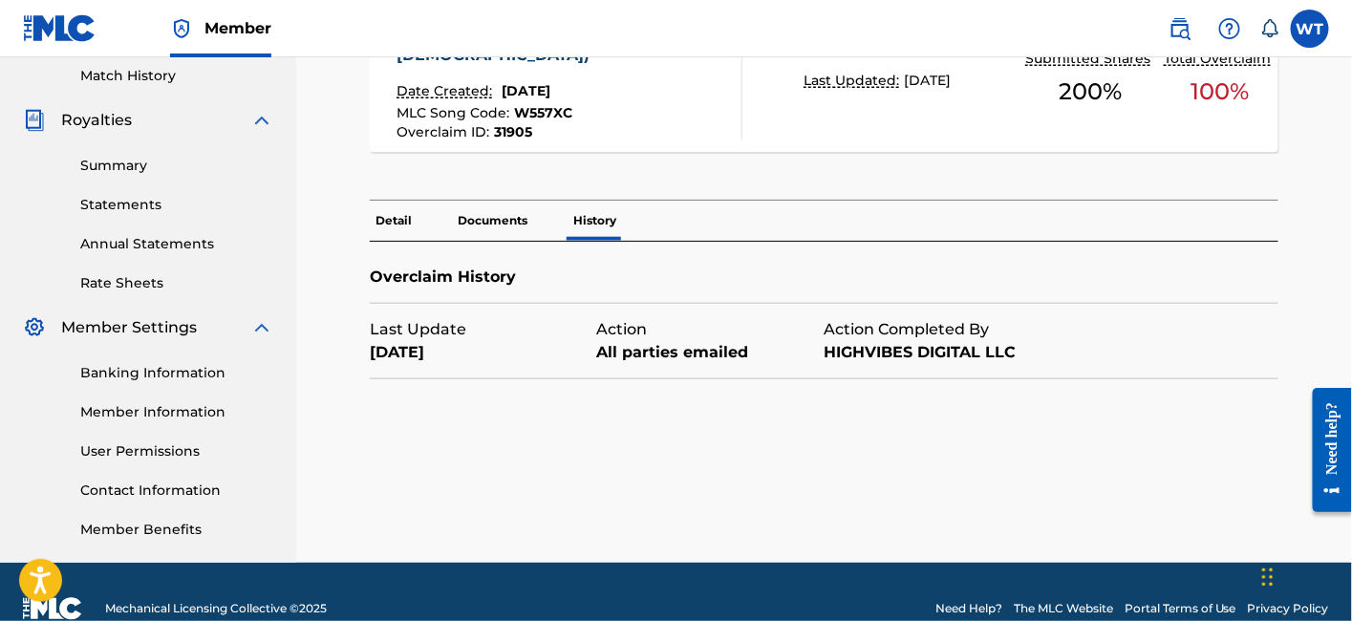
click at [480, 201] on p "Documents" at bounding box center [492, 221] width 81 height 40
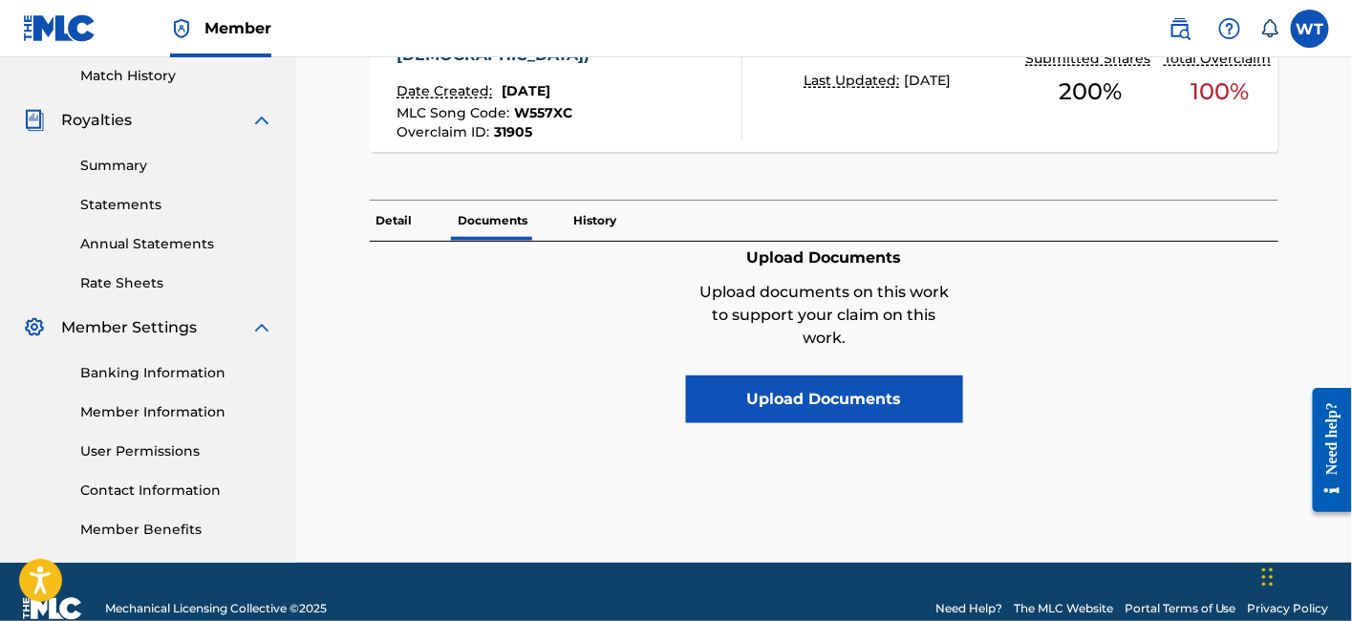
click at [608, 201] on p "History" at bounding box center [595, 221] width 54 height 40
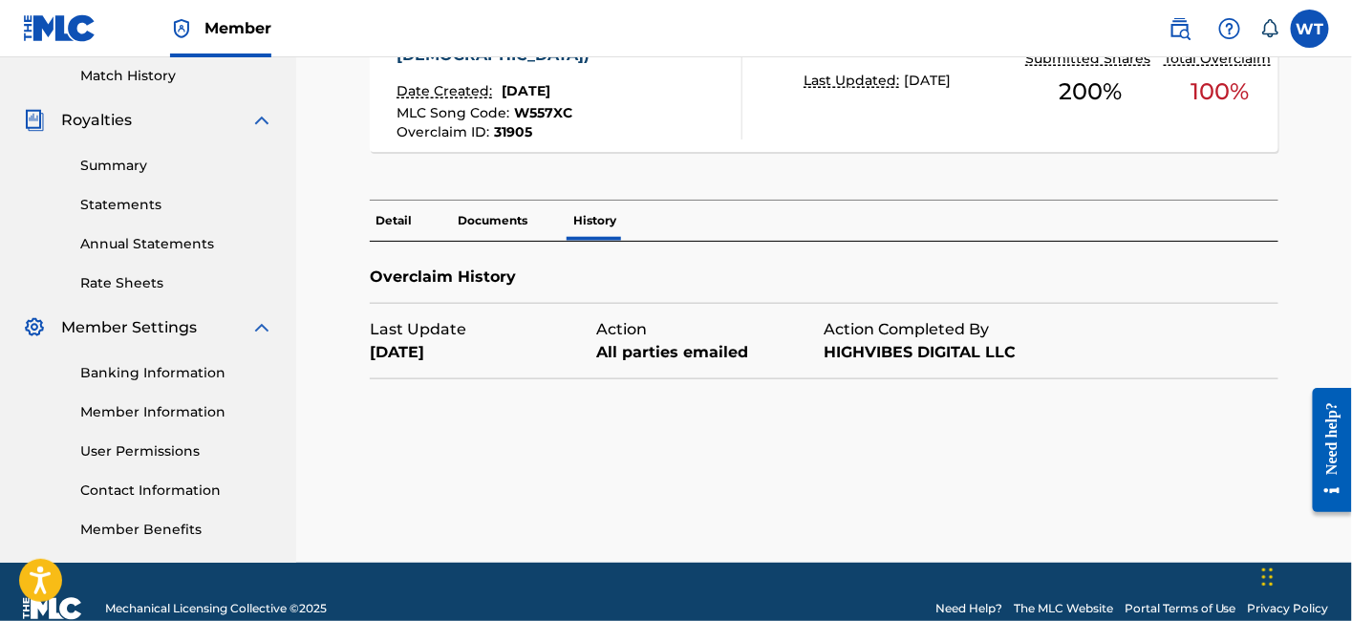
click at [383, 201] on p "Detail" at bounding box center [394, 221] width 48 height 40
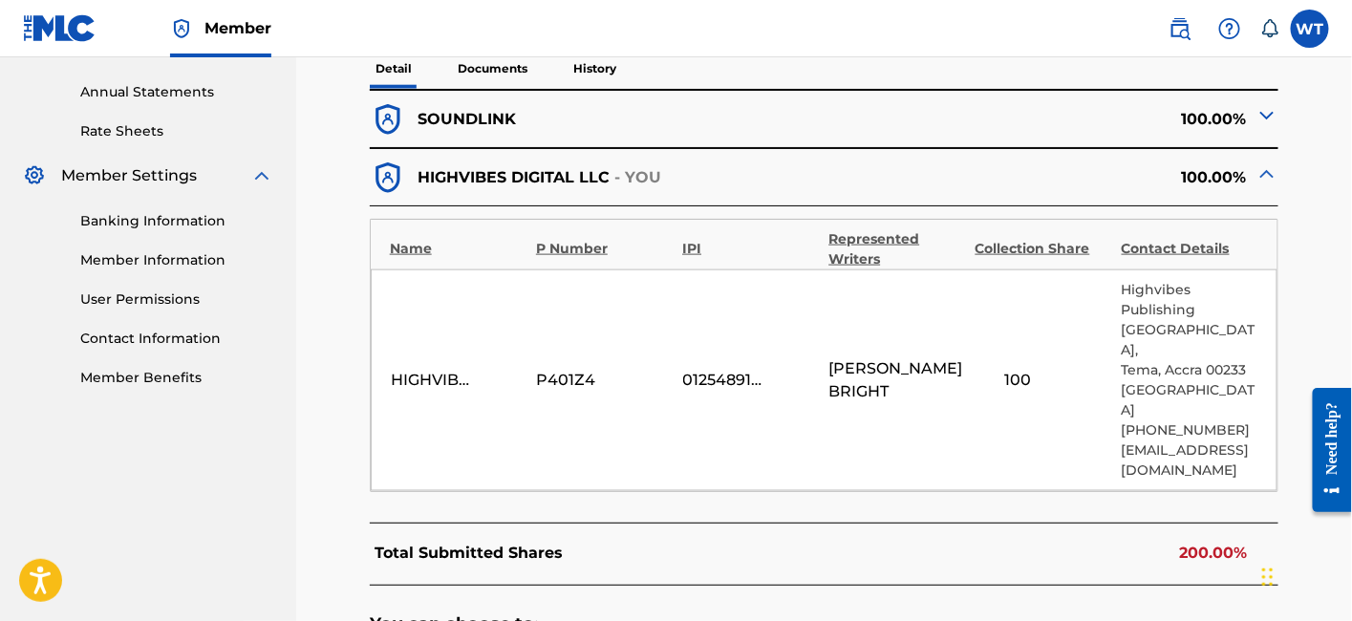
scroll to position [636, 0]
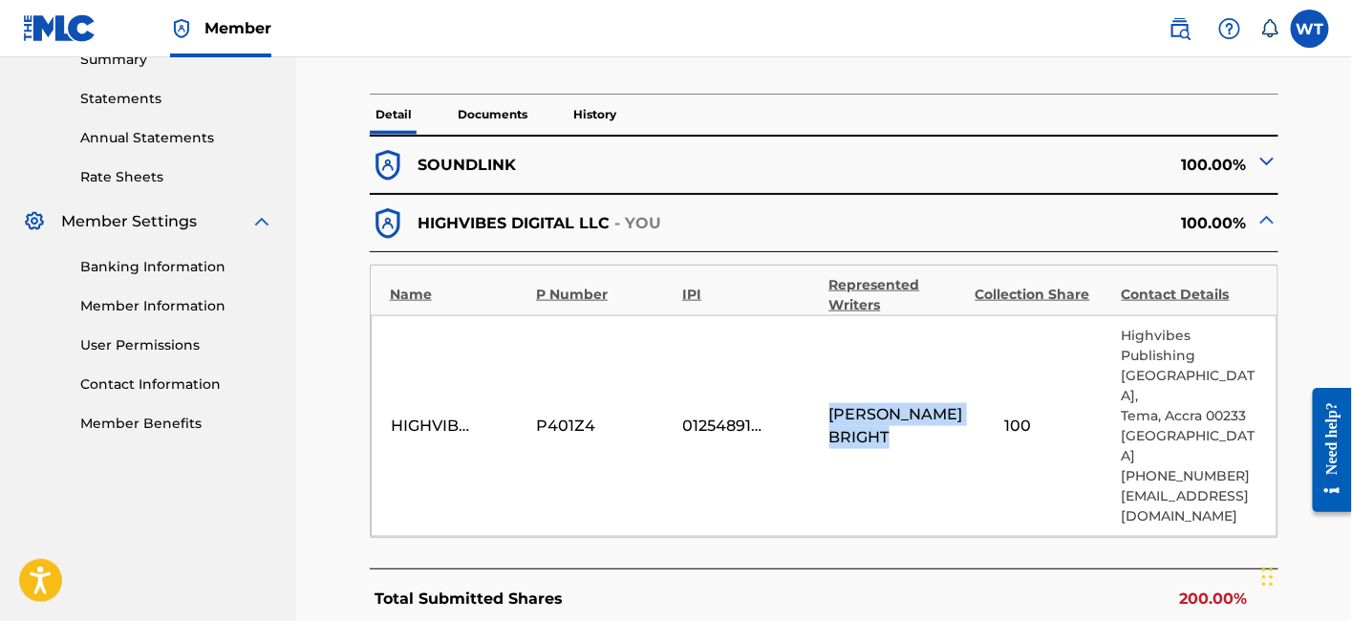
drag, startPoint x: 928, startPoint y: 381, endPoint x: 824, endPoint y: 377, distance: 104.2
click at [824, 377] on div "HIGHVIBES DIGITAL LLC P401Z4 01254891529 [PERSON_NAME] BRIGHT 100 Highvibes Pub…" at bounding box center [824, 426] width 907 height 222
copy span "[PERSON_NAME] BRIGHT"
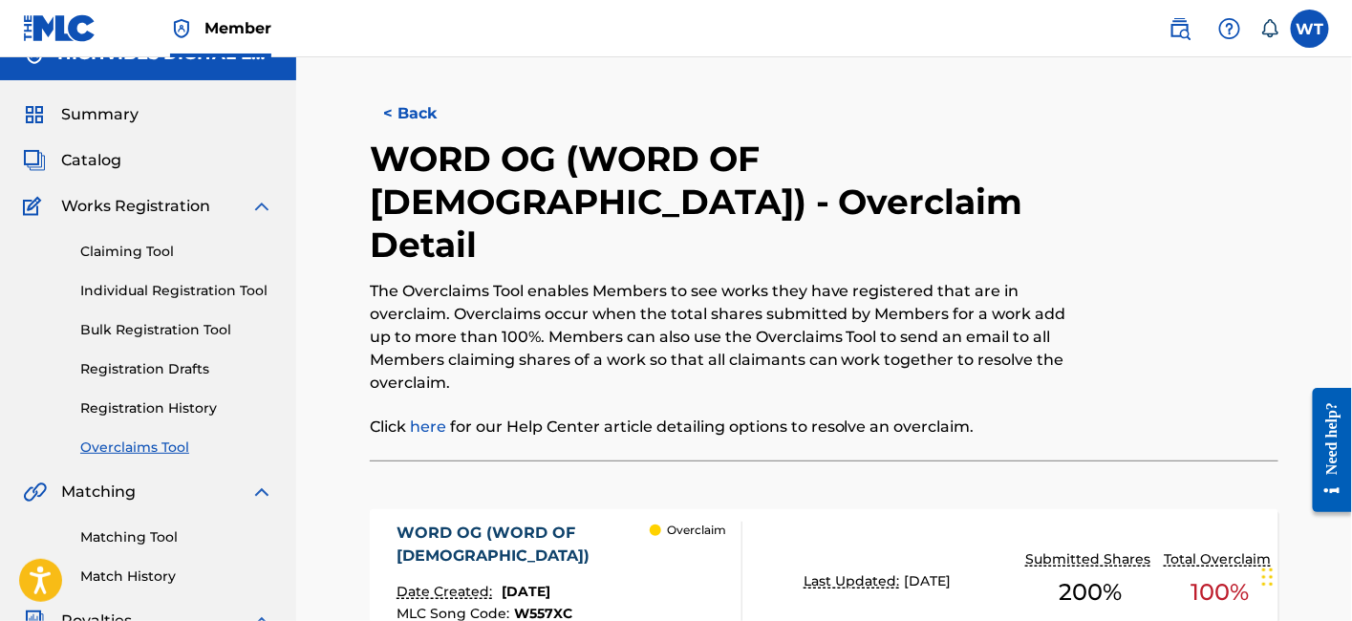
scroll to position [0, 0]
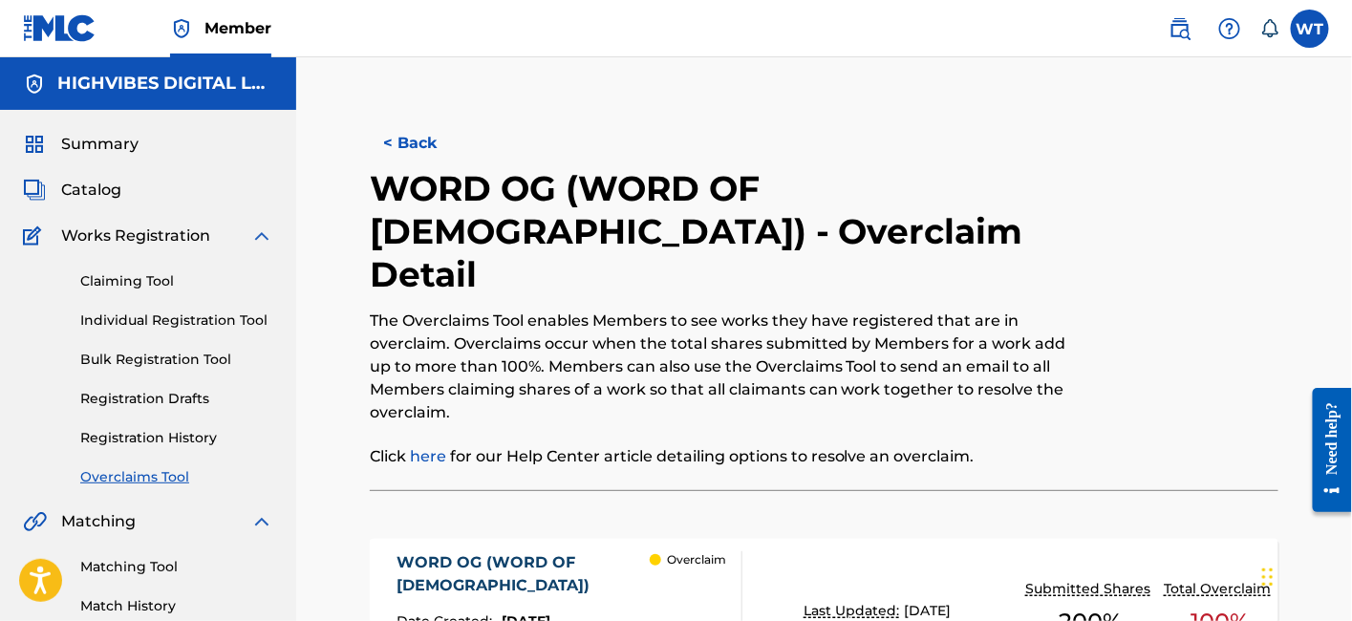
click at [416, 140] on button "< Back" at bounding box center [427, 143] width 115 height 48
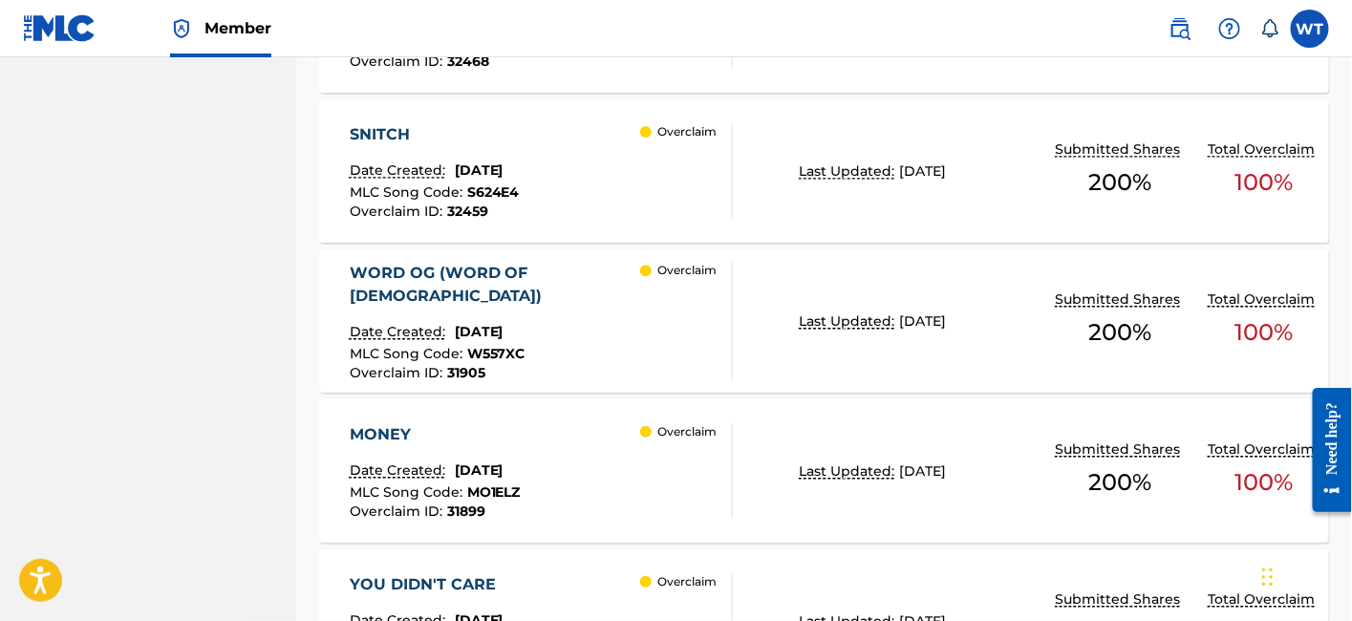
scroll to position [1263, 0]
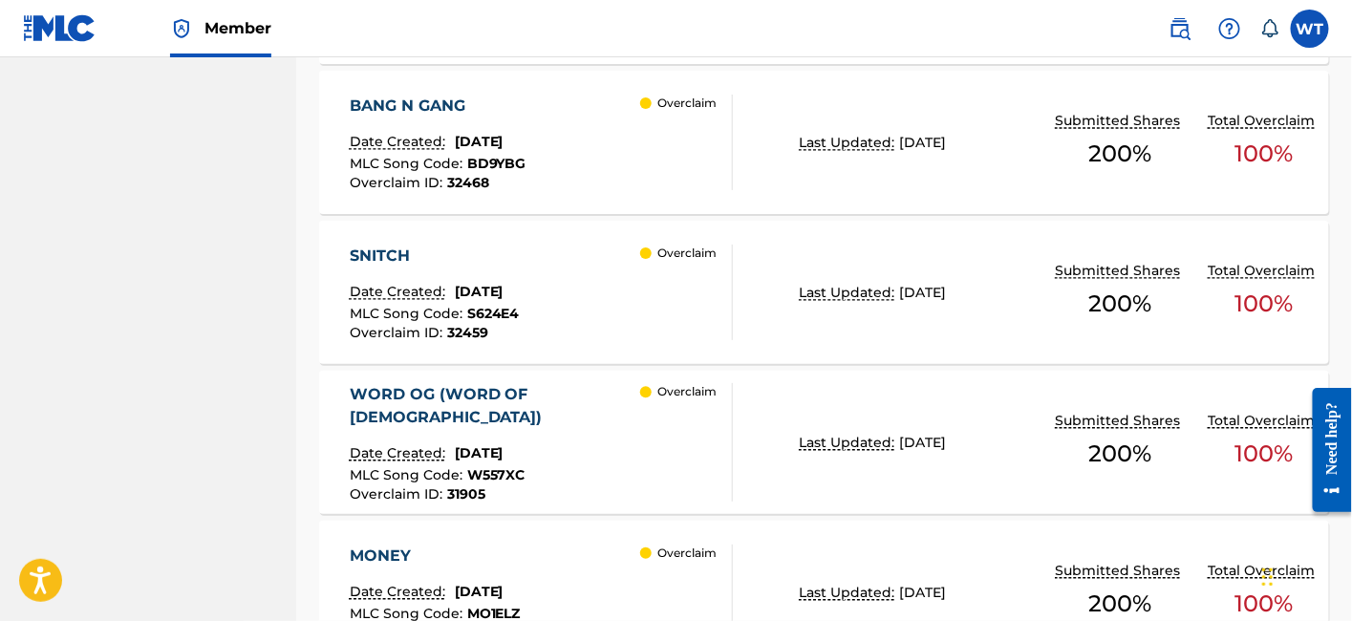
click at [618, 291] on div "SNITCH Date Created: [DATE] MLC Song Code : S624E4 Overclaim ID : 32459 Overcla…" at bounding box center [542, 293] width 384 height 96
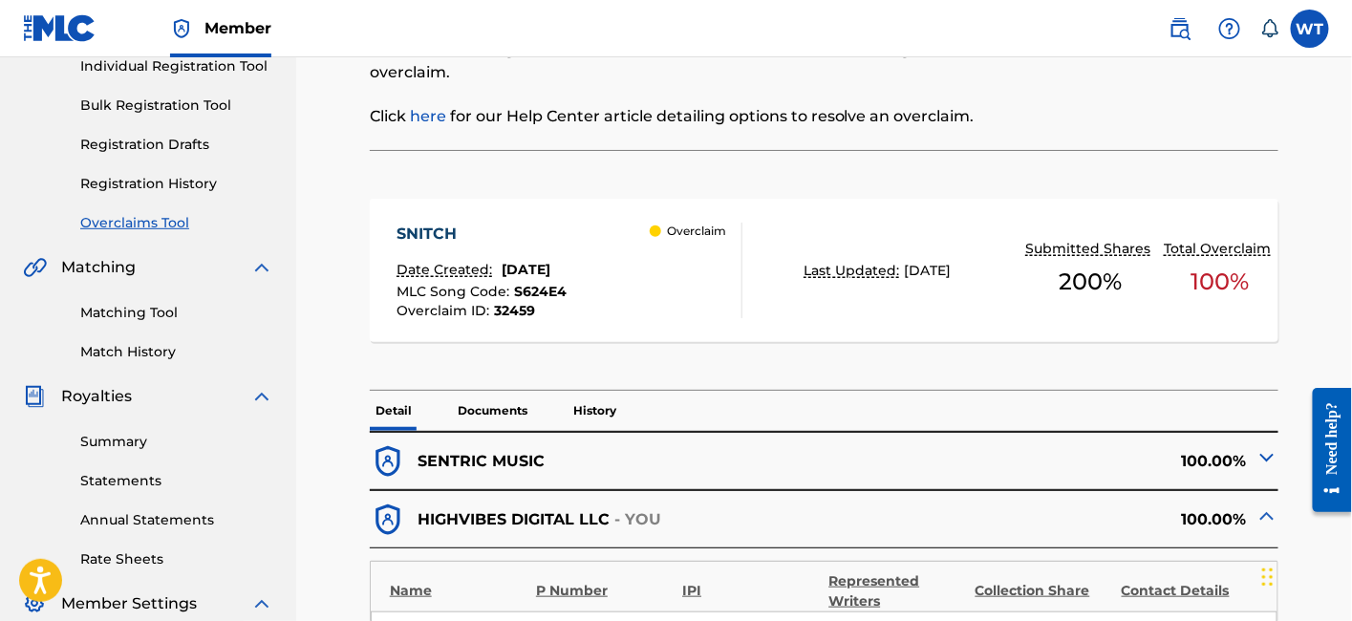
scroll to position [318, 0]
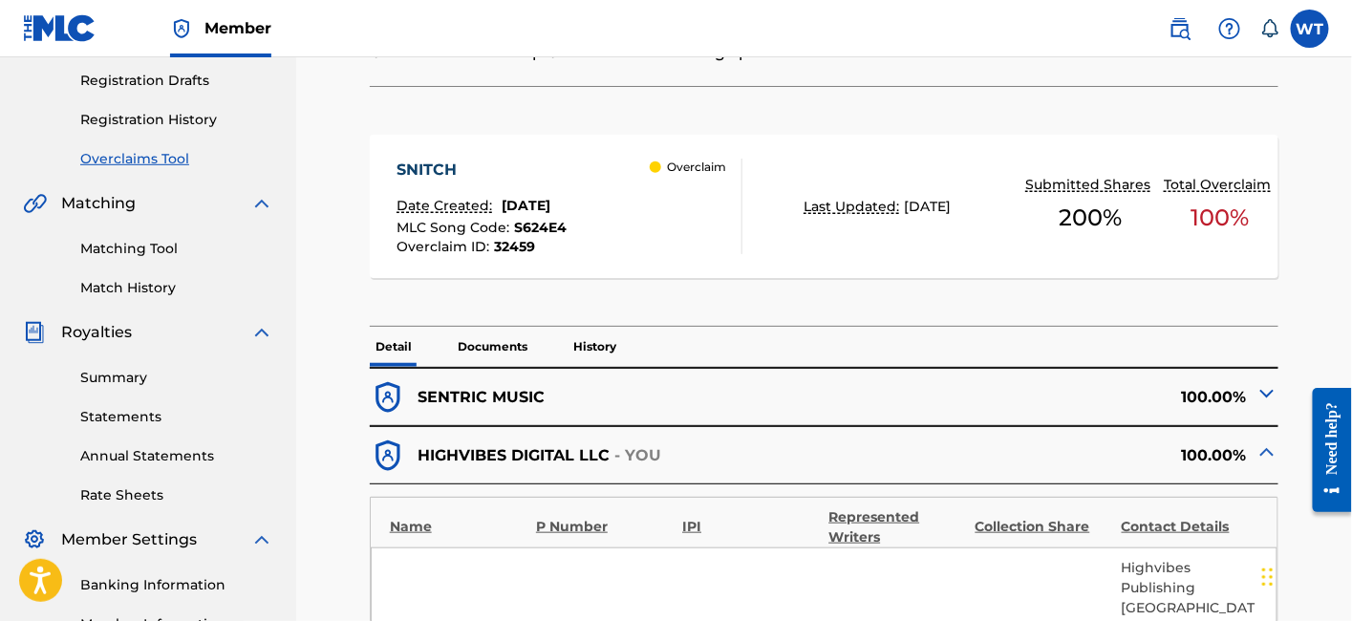
click at [505, 336] on p "Documents" at bounding box center [492, 347] width 81 height 40
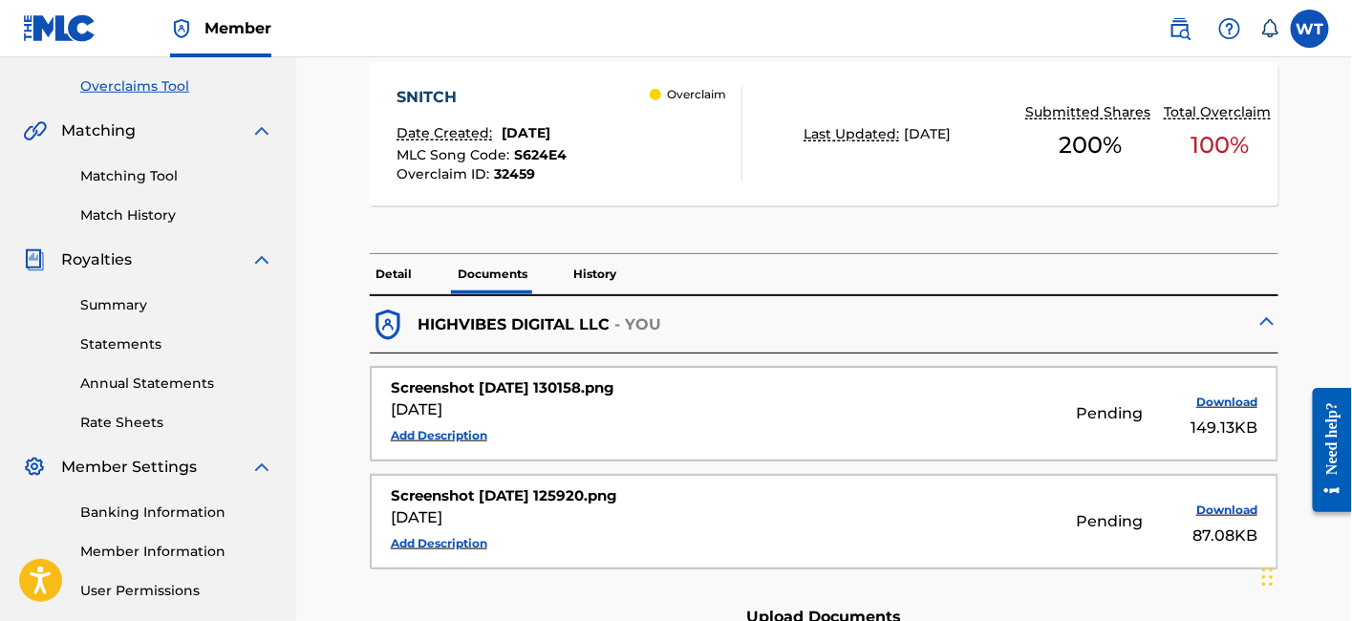
scroll to position [424, 0]
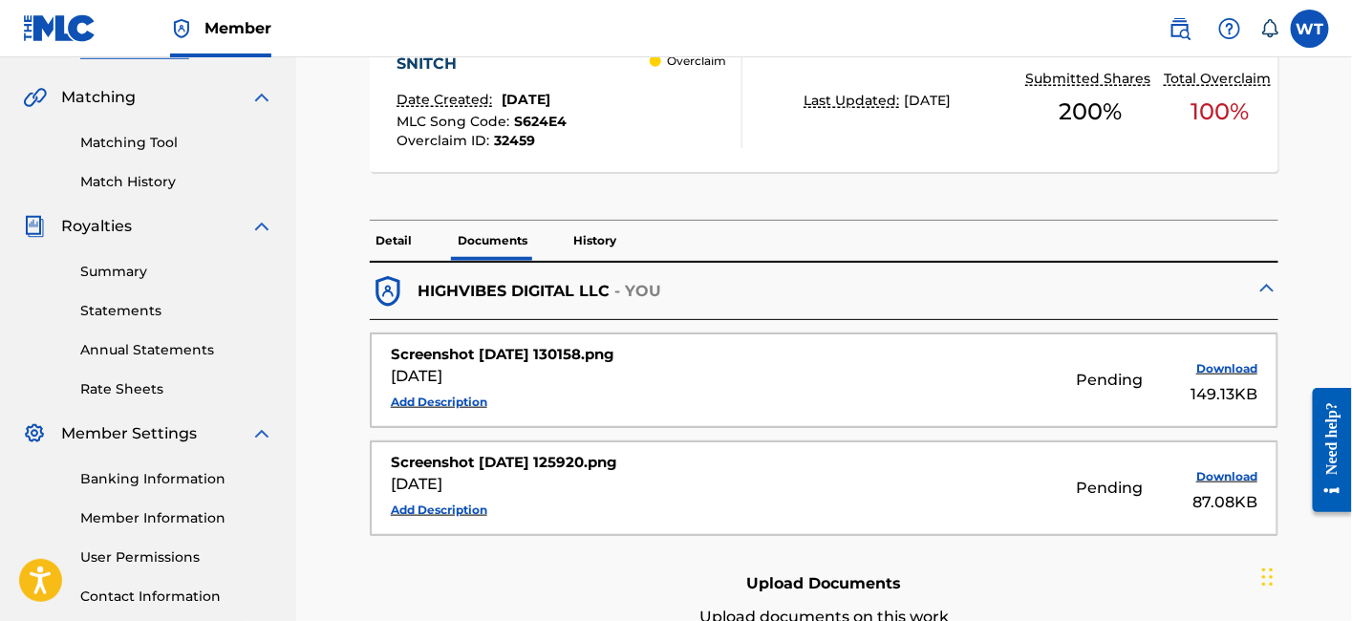
click at [595, 234] on p "History" at bounding box center [595, 241] width 54 height 40
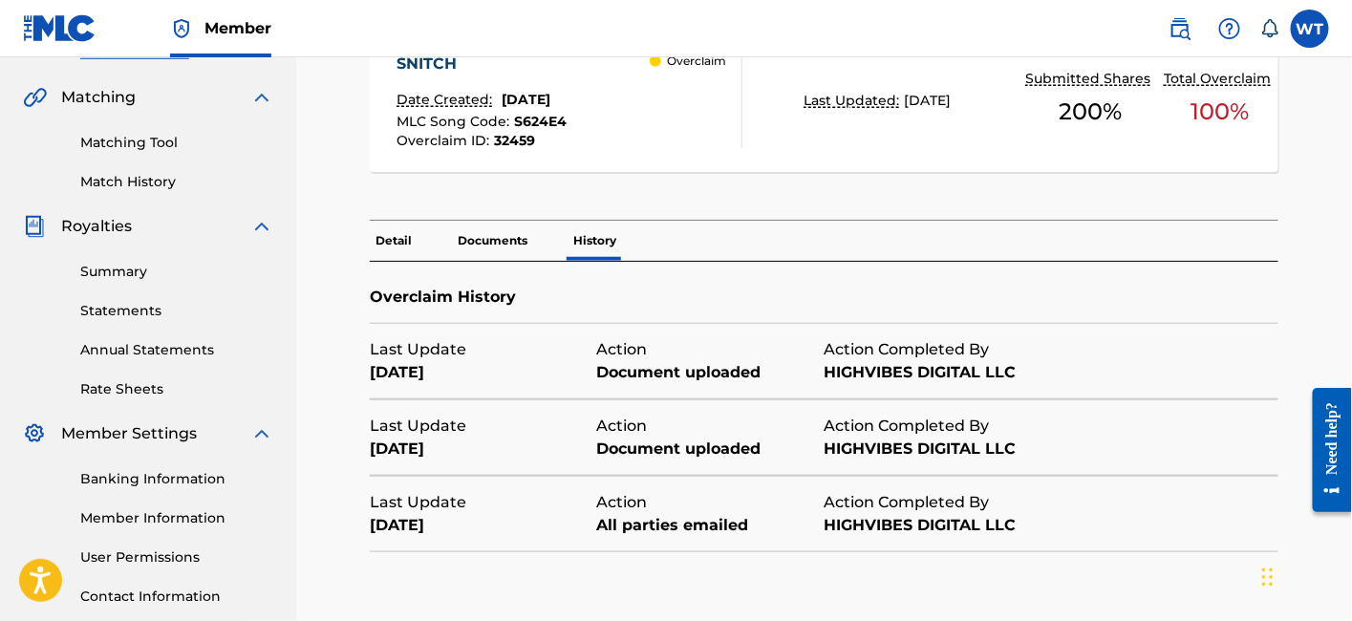
click at [520, 240] on p "Documents" at bounding box center [492, 241] width 81 height 40
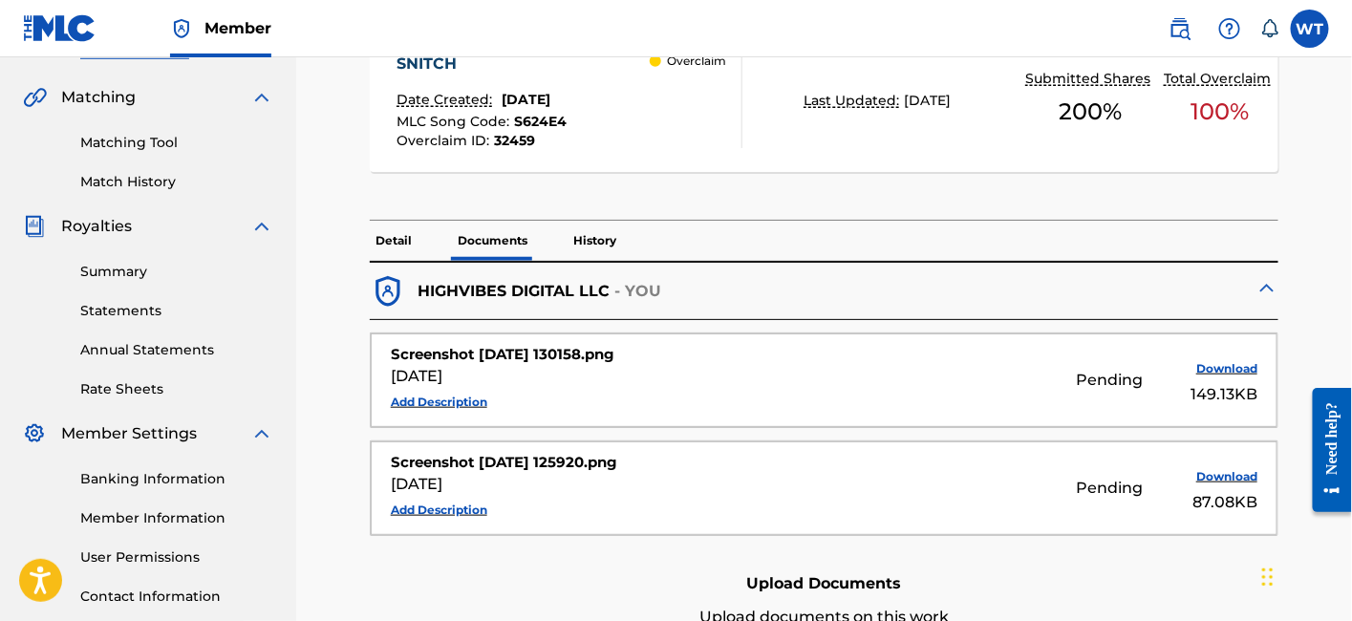
click at [599, 245] on p "History" at bounding box center [595, 241] width 54 height 40
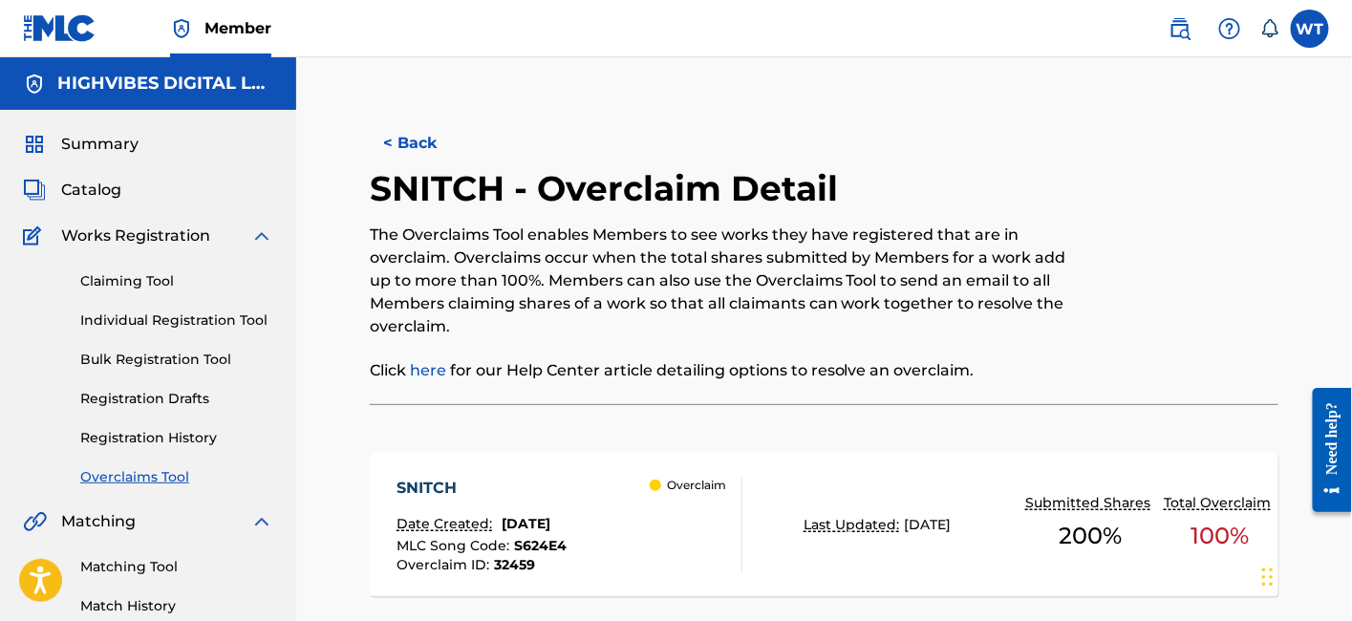
click at [404, 145] on button "< Back" at bounding box center [427, 143] width 115 height 48
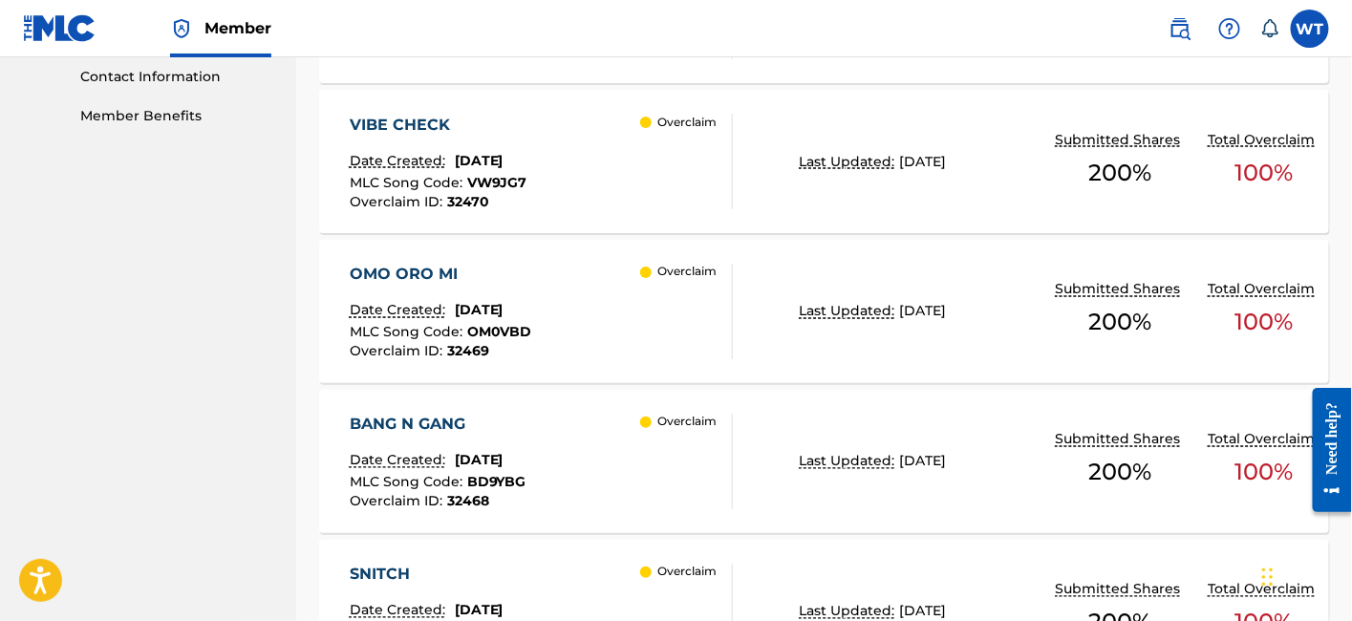
scroll to position [1051, 0]
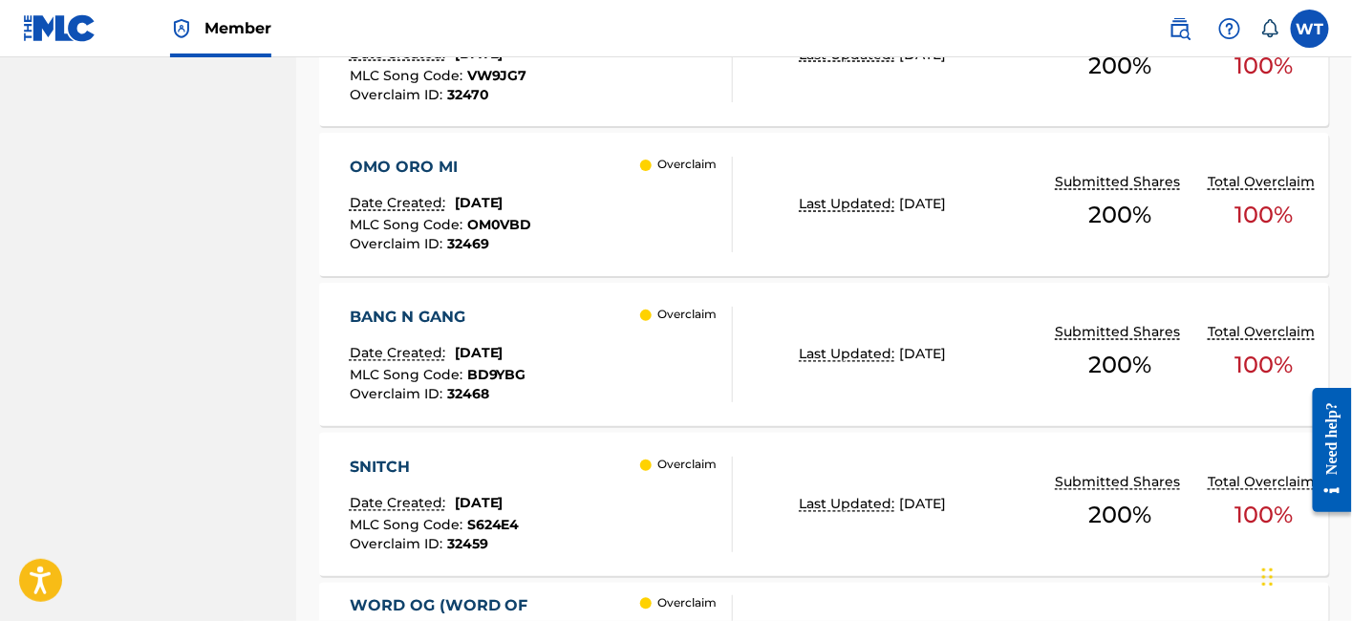
click at [593, 352] on div "BANG N GANG Date Created: [DATE] MLC Song Code : BD9YBG Overclaim ID : 32468 Ov…" at bounding box center [542, 355] width 384 height 96
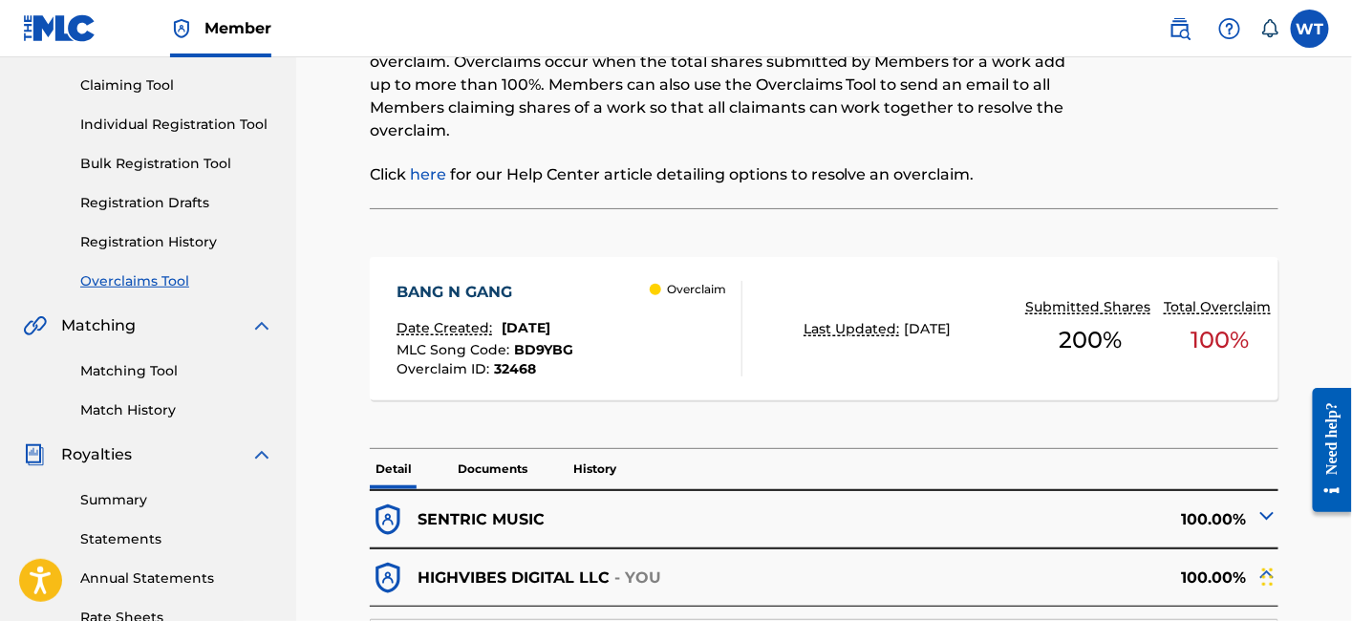
scroll to position [318, 0]
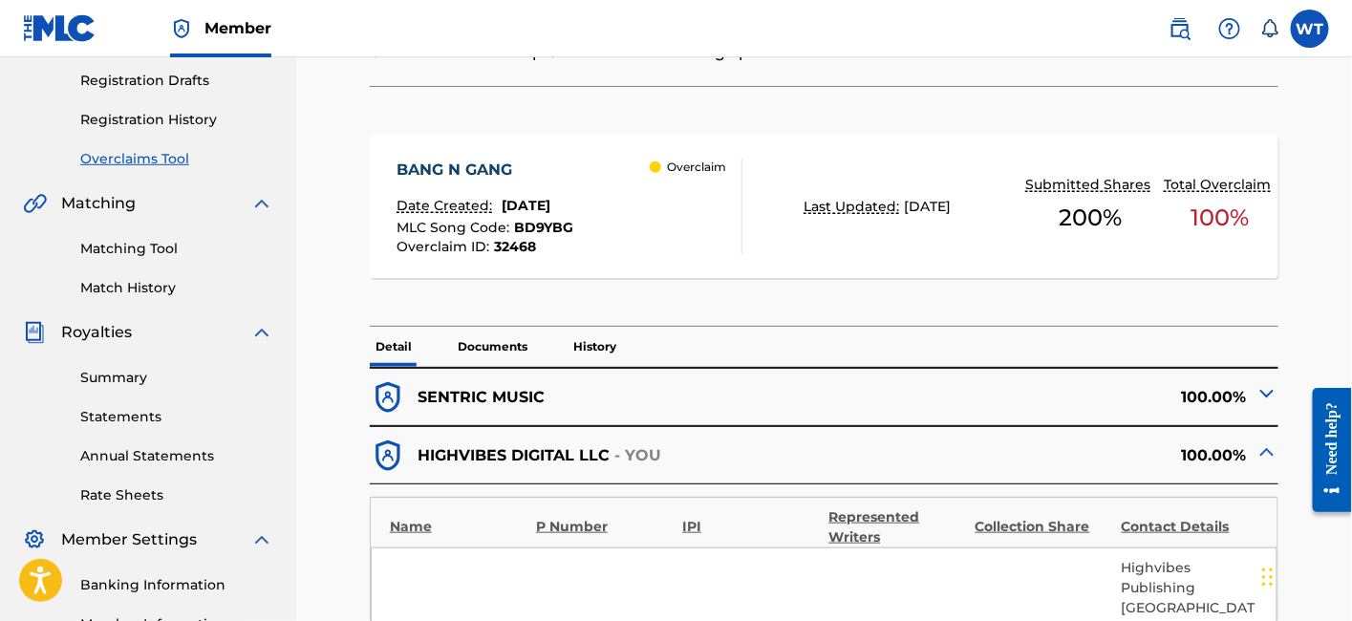
click at [523, 355] on p "Documents" at bounding box center [492, 347] width 81 height 40
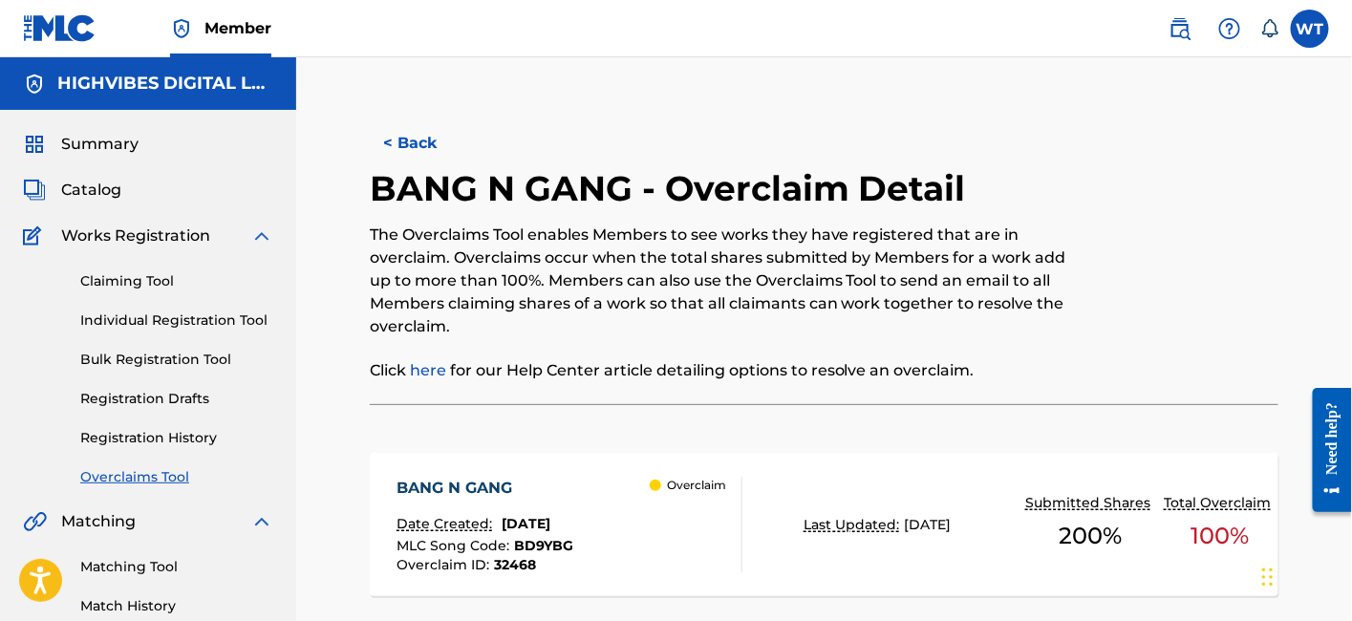
click at [408, 150] on button "< Back" at bounding box center [427, 143] width 115 height 48
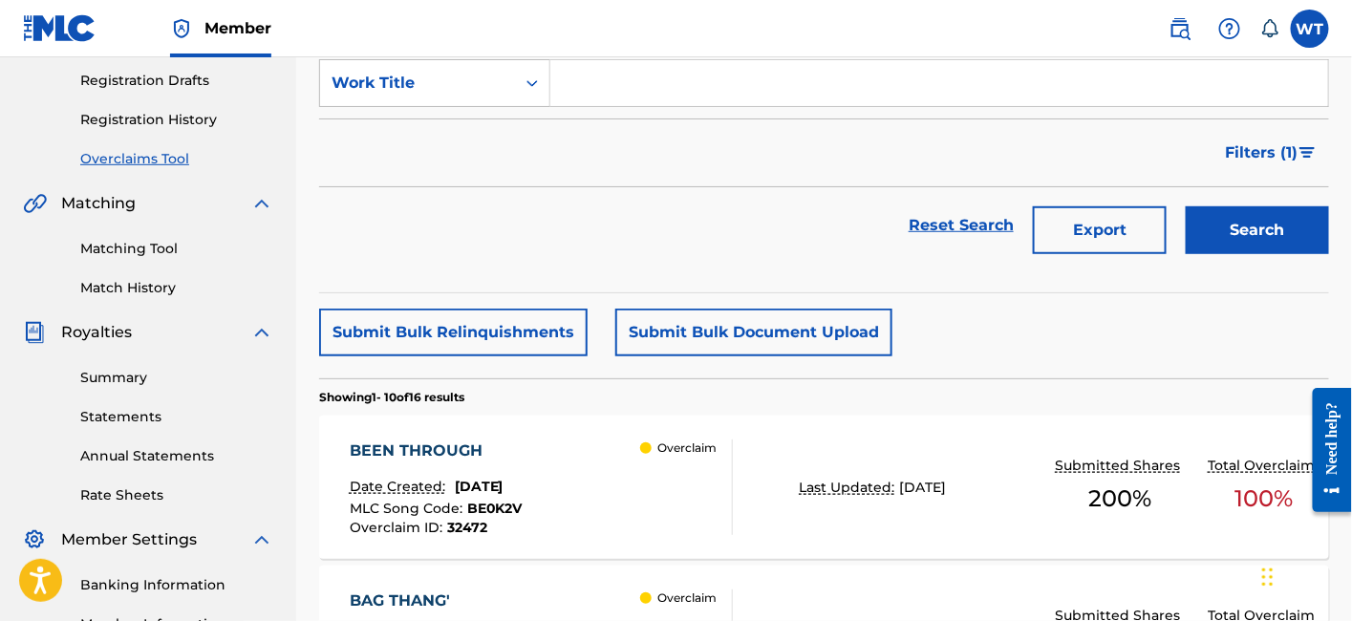
scroll to position [530, 0]
